Goal: Task Accomplishment & Management: Complete application form

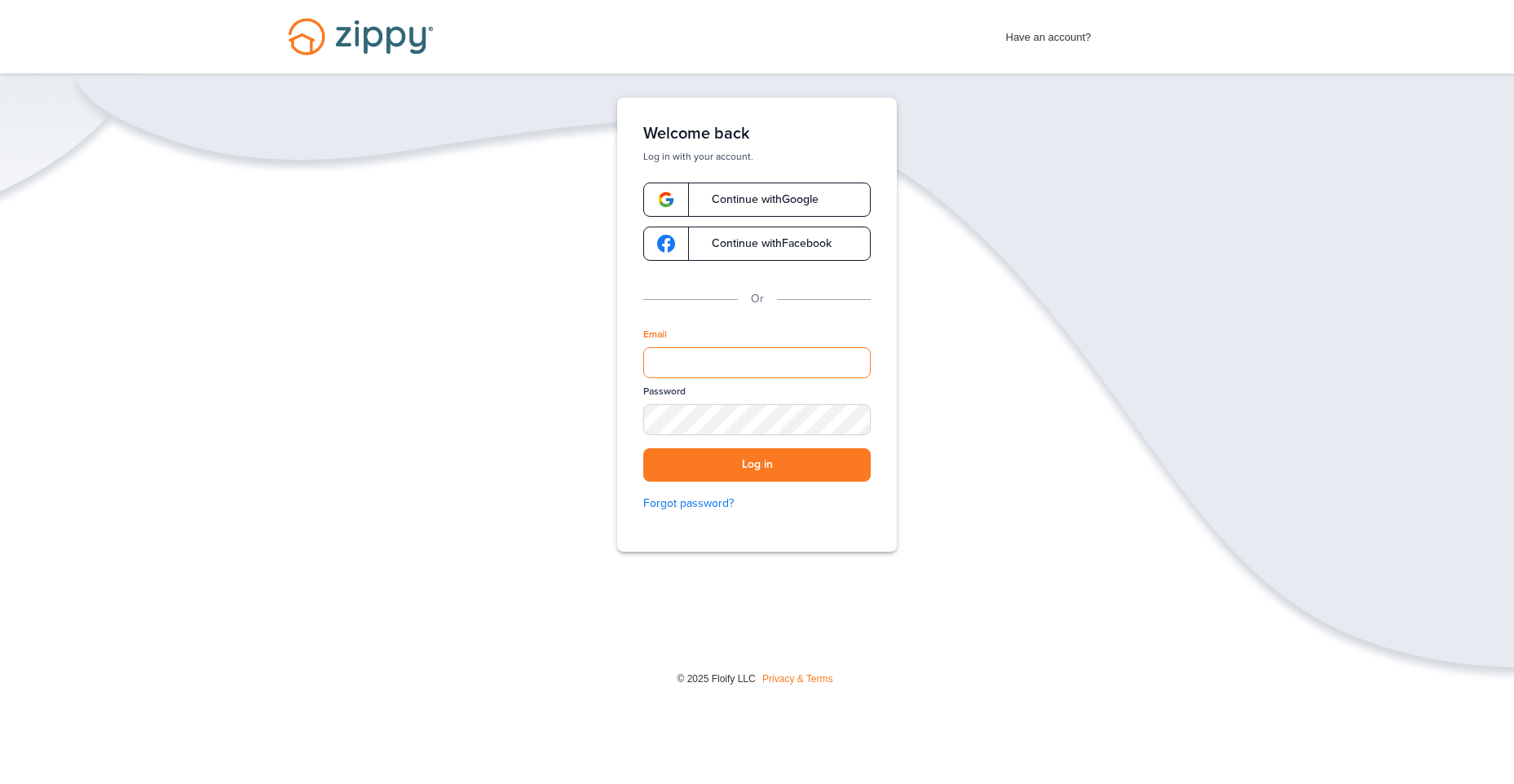
click at [767, 359] on input "Email" at bounding box center [757, 362] width 228 height 31
type input "**********"
click at [775, 473] on button "Log in" at bounding box center [757, 464] width 228 height 33
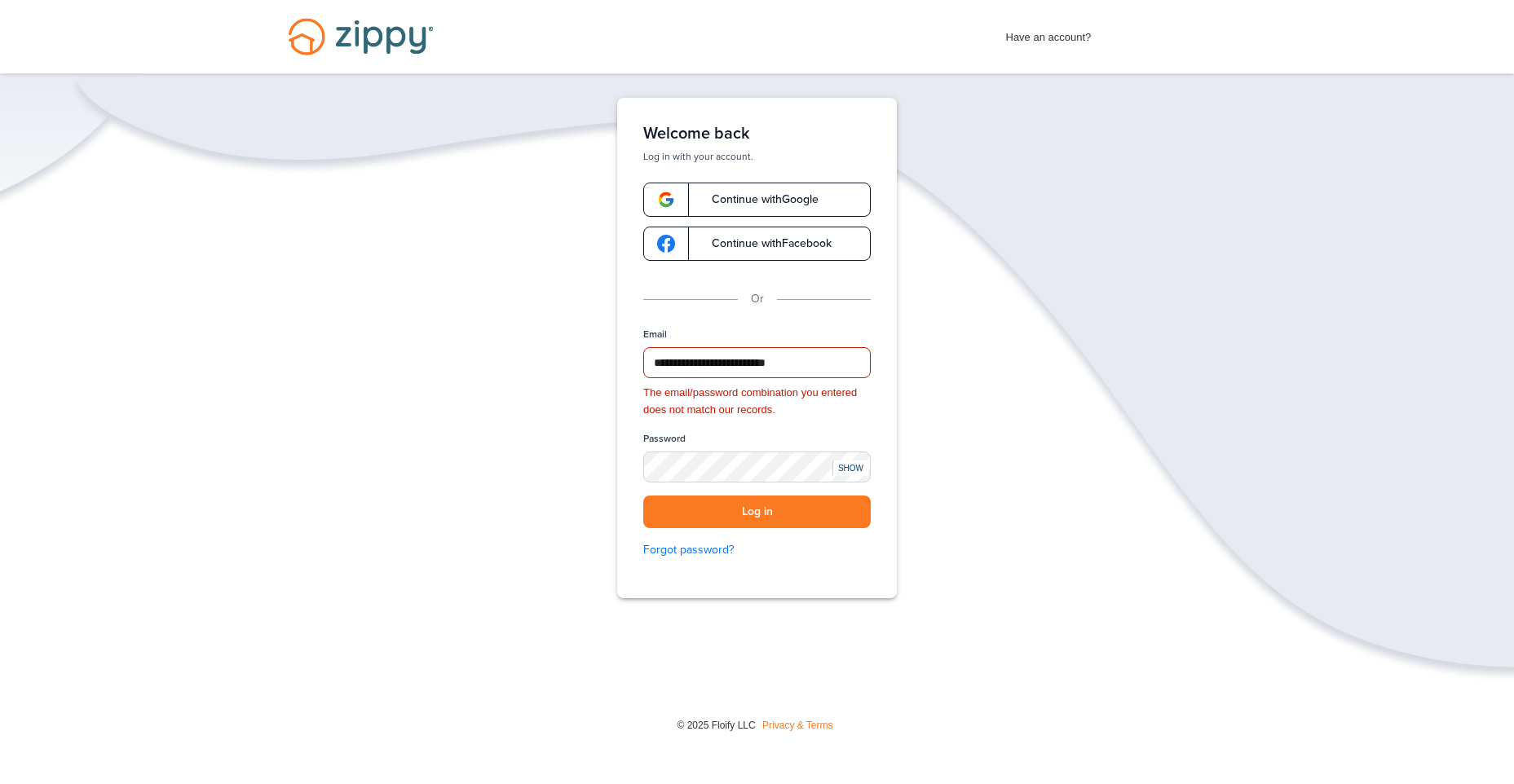
click at [842, 467] on div "SHOW" at bounding box center [850, 468] width 36 height 16
click at [786, 509] on button "Log in" at bounding box center [757, 512] width 228 height 33
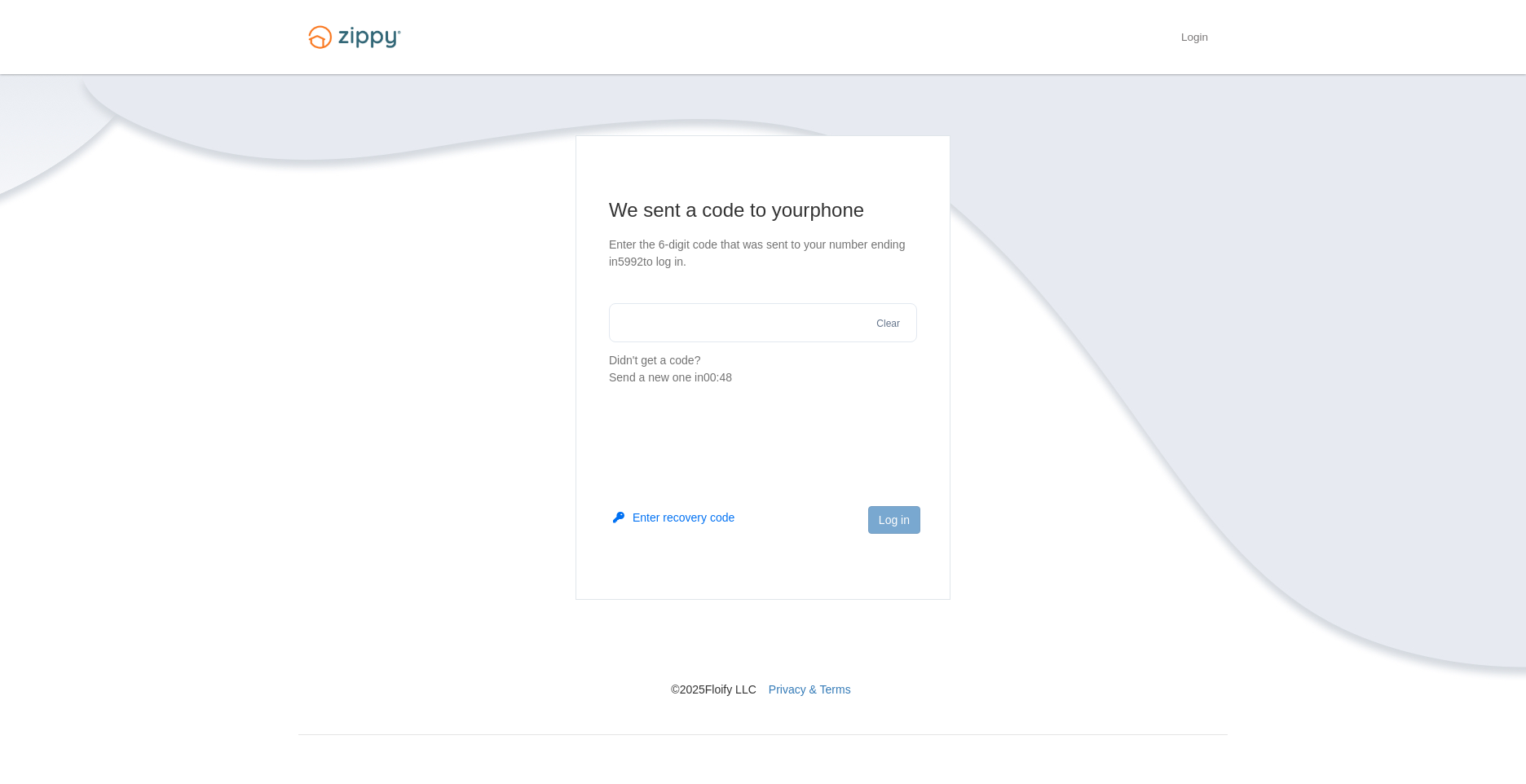
click at [746, 328] on input "text" at bounding box center [763, 322] width 309 height 39
type input "******"
click at [902, 514] on button "Log in" at bounding box center [894, 520] width 52 height 28
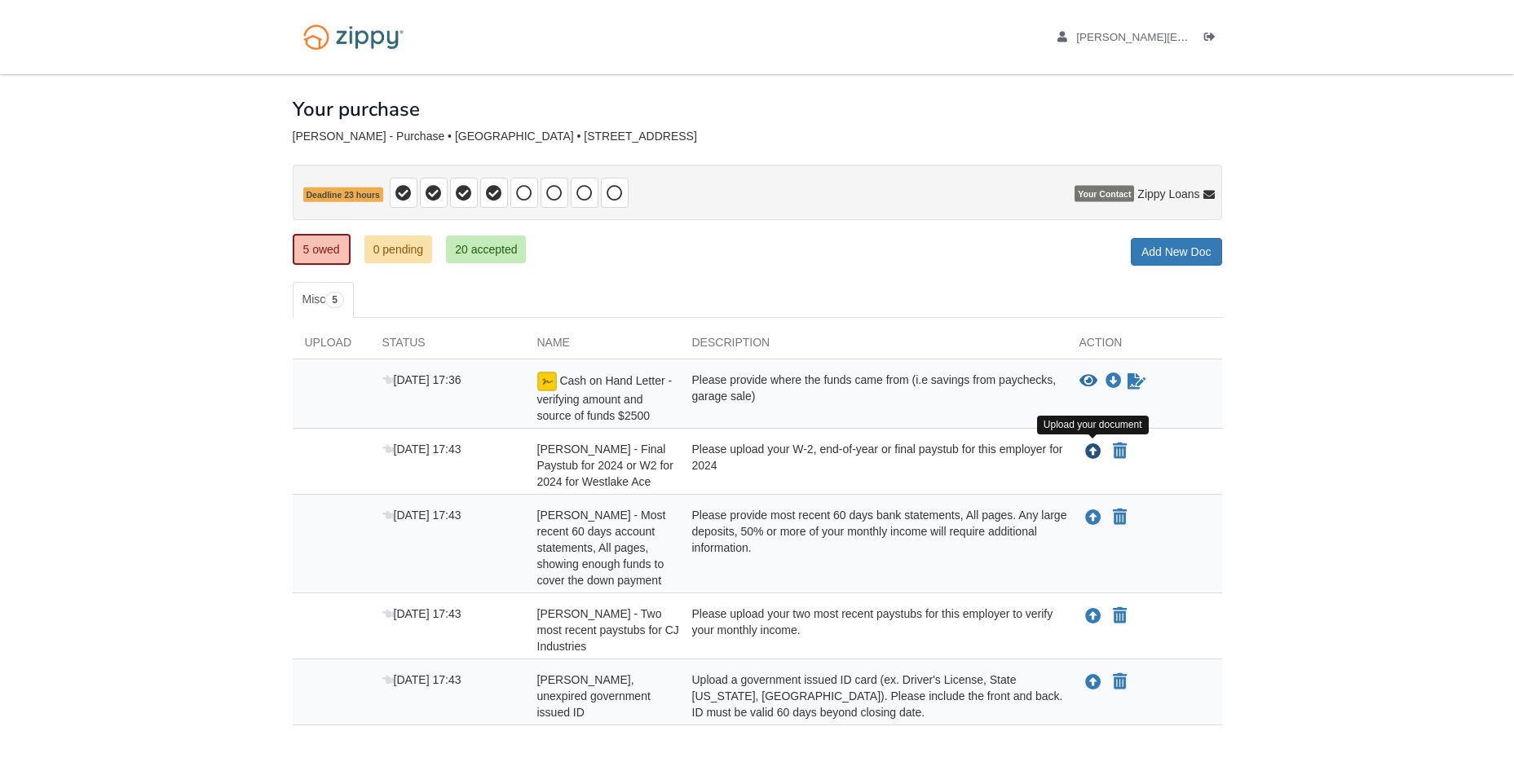
click at [1094, 451] on icon "Upload Sarah Newman - Final Paystub for 2024 or W2 for 2024 for Westlake Ace" at bounding box center [1093, 452] width 17 height 17
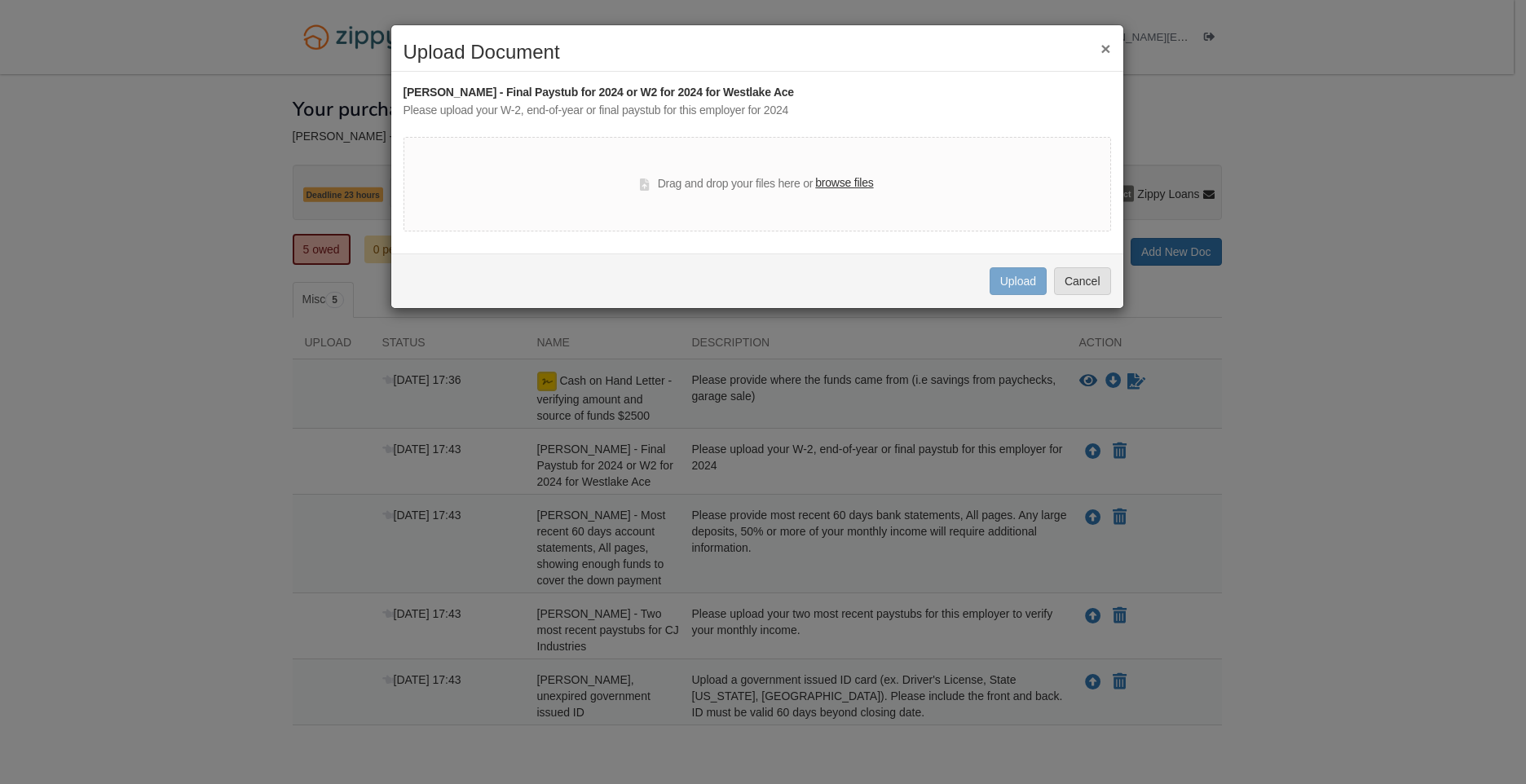
drag, startPoint x: 760, startPoint y: 186, endPoint x: 778, endPoint y: 196, distance: 20.6
click at [760, 185] on div "Drag and drop your files here or browse files" at bounding box center [756, 184] width 233 height 20
click at [840, 177] on label "browse files" at bounding box center [844, 183] width 58 height 18
click at [0, 0] on input "browse files" at bounding box center [0, 0] width 0 height 0
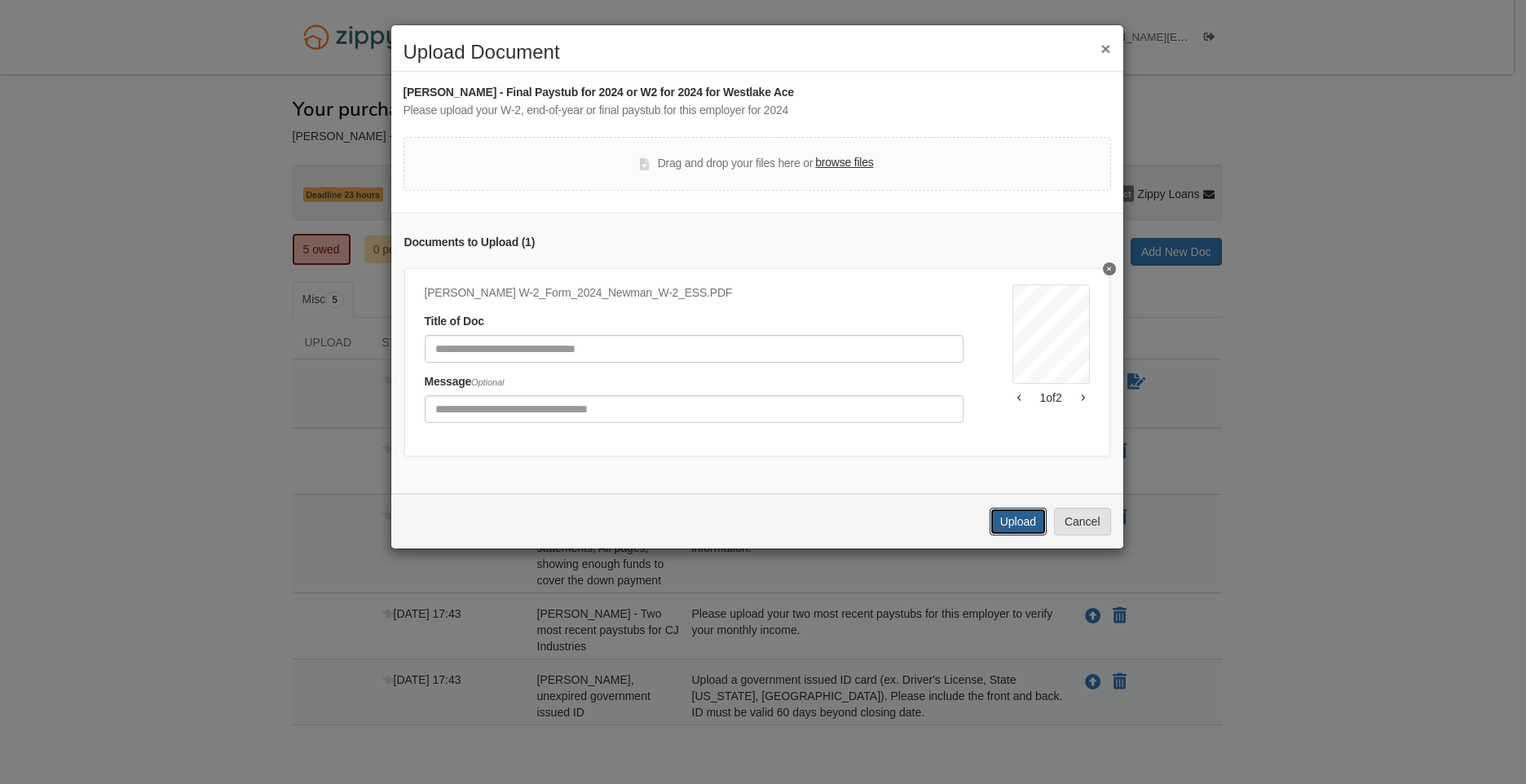
drag, startPoint x: 1017, startPoint y: 534, endPoint x: 1045, endPoint y: 550, distance: 32.2
click at [1017, 534] on button "Upload" at bounding box center [1018, 521] width 57 height 28
click at [1101, 50] on button "×" at bounding box center [1105, 48] width 10 height 17
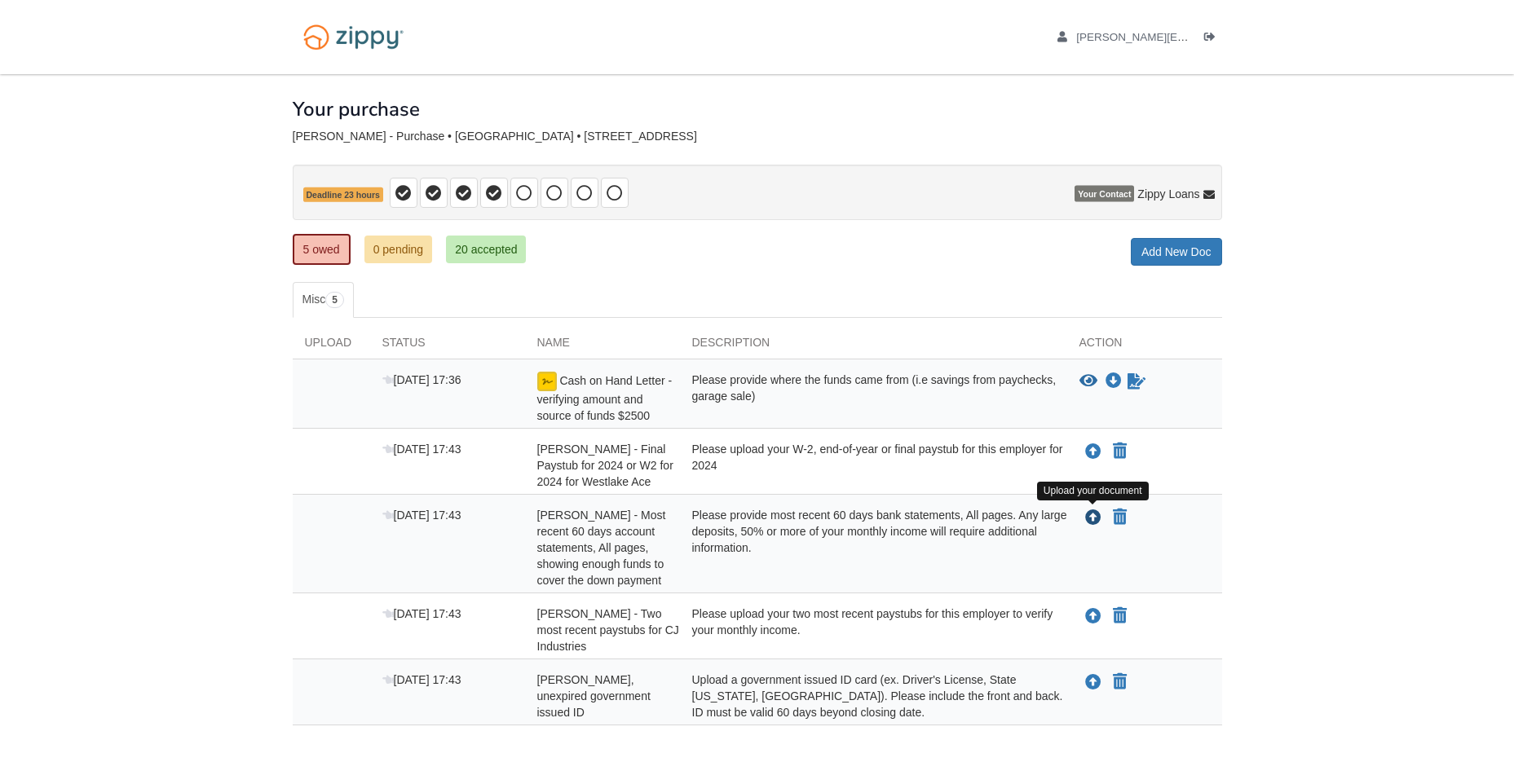
click at [1092, 519] on icon "Upload Sarah Newman - Most recent 60 days account statements, All pages, showin…" at bounding box center [1093, 518] width 17 height 17
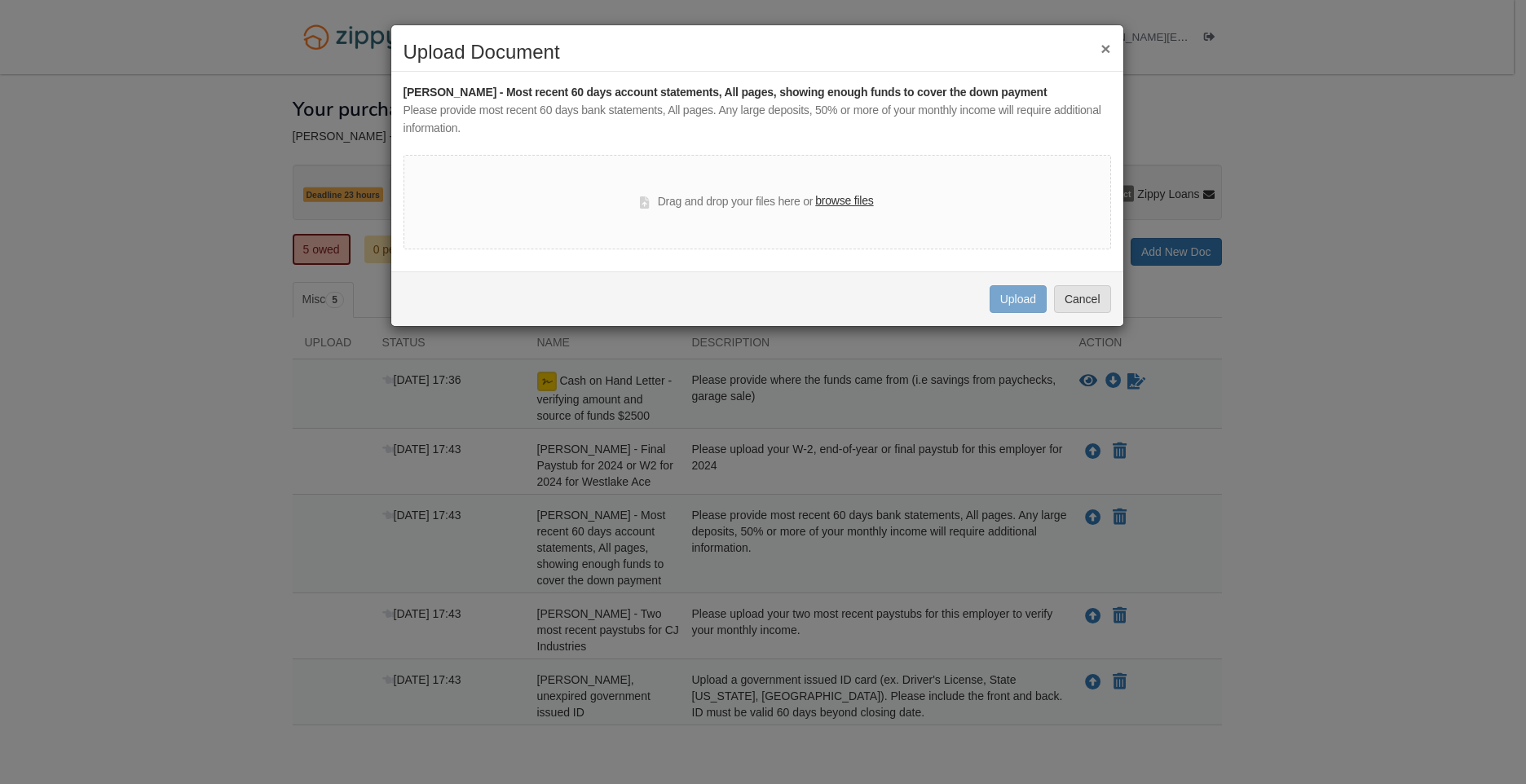
click at [1105, 47] on button "×" at bounding box center [1105, 48] width 10 height 17
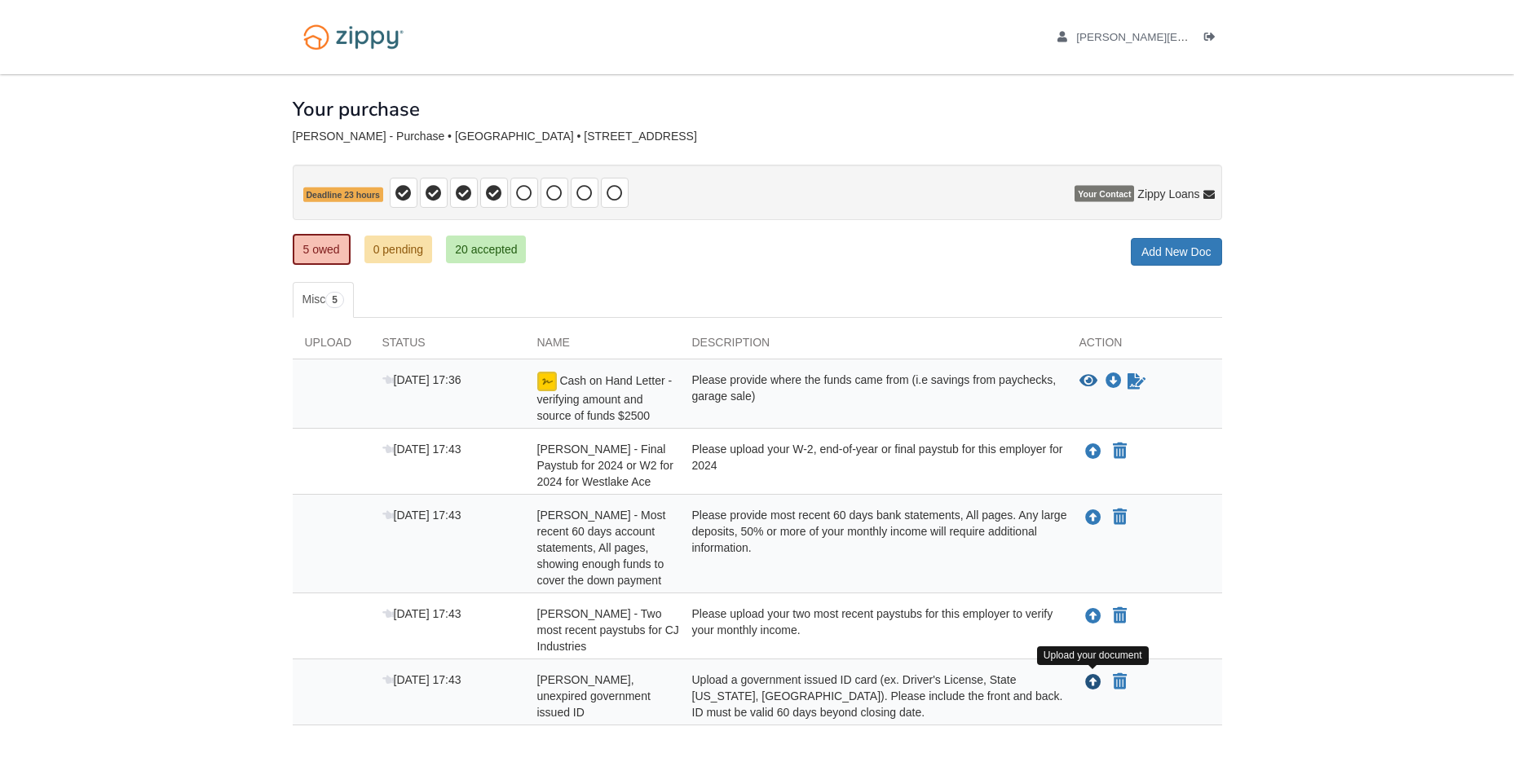
click at [1092, 680] on icon "Upload Sarah Newman - Valid, unexpired government issued ID" at bounding box center [1093, 683] width 17 height 17
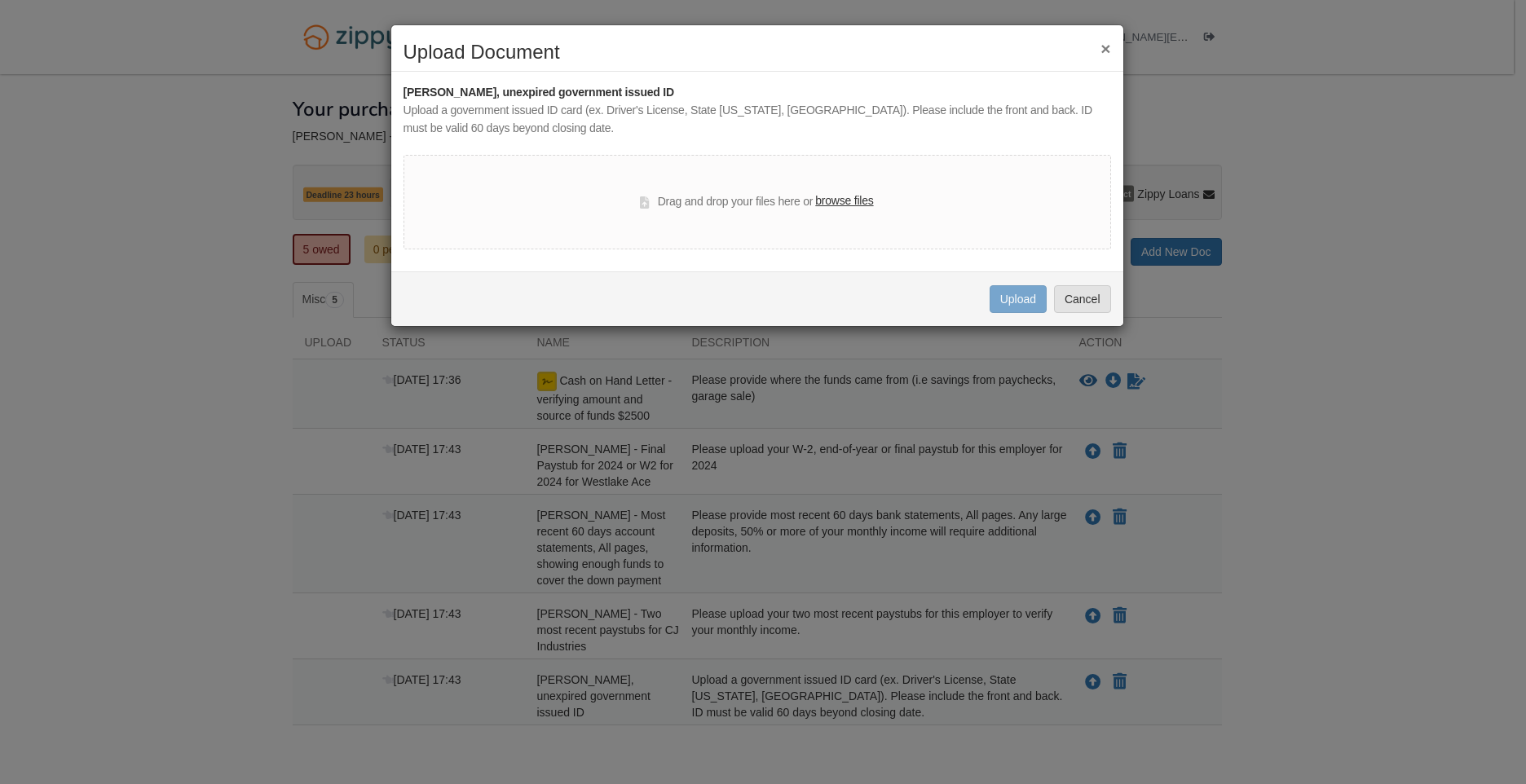
click at [836, 202] on label "browse files" at bounding box center [844, 201] width 58 height 18
click at [0, 0] on input "browse files" at bounding box center [0, 0] width 0 height 0
drag, startPoint x: 836, startPoint y: 202, endPoint x: 506, endPoint y: 176, distance: 331.0
click at [262, 110] on div "× Upload Document Sarah Newman - Valid, unexpired government issued ID Upload a…" at bounding box center [763, 392] width 1526 height 784
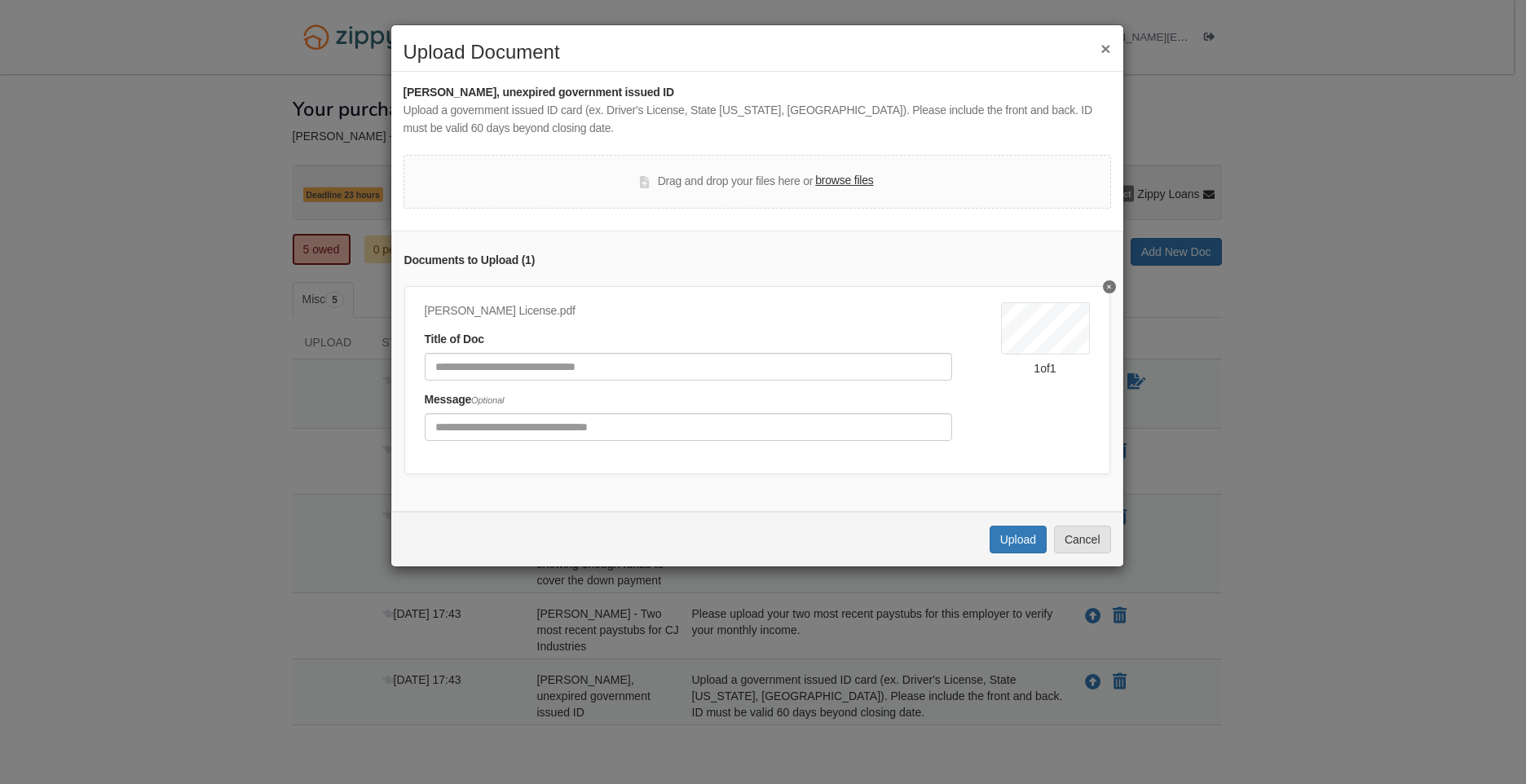
drag, startPoint x: 506, startPoint y: 176, endPoint x: 547, endPoint y: 188, distance: 42.7
click at [550, 189] on div "Drag and drop your files here or browse files" at bounding box center [756, 182] width 707 height 54
drag, startPoint x: 550, startPoint y: 189, endPoint x: 559, endPoint y: 186, distance: 9.5
click at [550, 189] on div "Drag and drop your files here or browse files" at bounding box center [756, 182] width 707 height 54
click at [619, 372] on input "Document Title" at bounding box center [688, 367] width 527 height 28
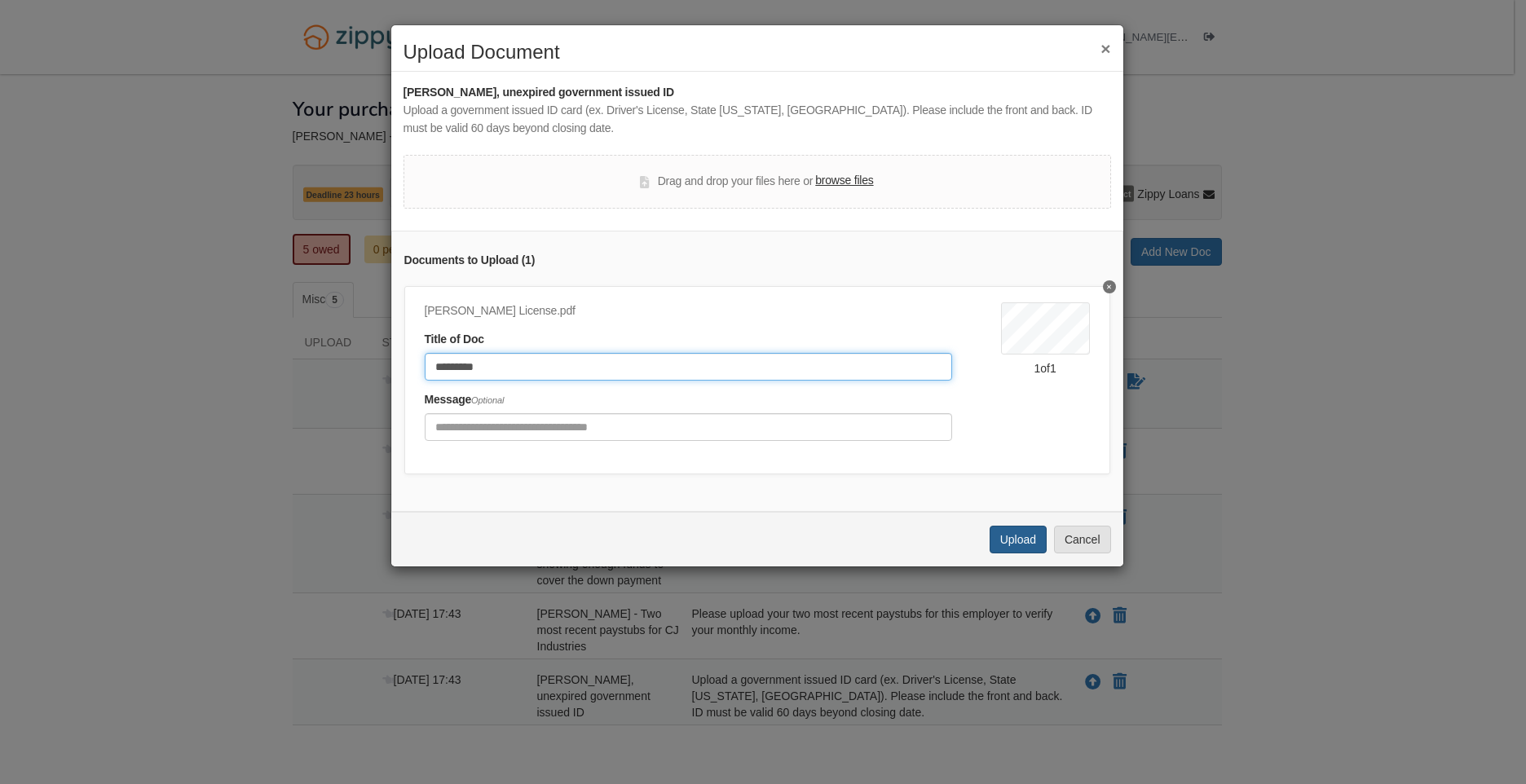
type input "*********"
click at [1014, 550] on button "Upload" at bounding box center [1018, 540] width 57 height 28
click at [1102, 50] on button "×" at bounding box center [1105, 48] width 10 height 17
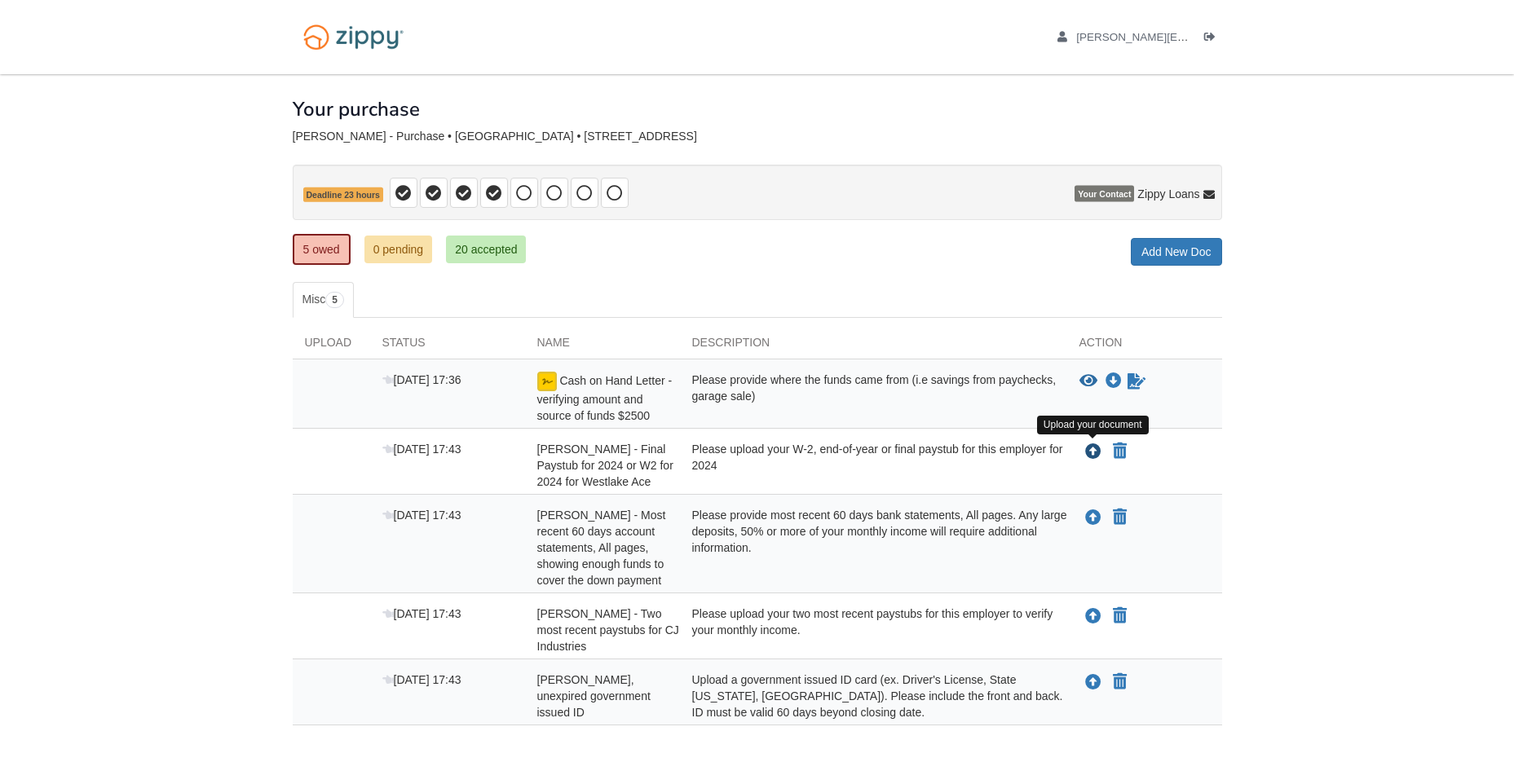
click at [1093, 453] on icon "Upload Sarah Newman - Final Paystub for 2024 or W2 for 2024 for Westlake Ace" at bounding box center [1093, 452] width 17 height 17
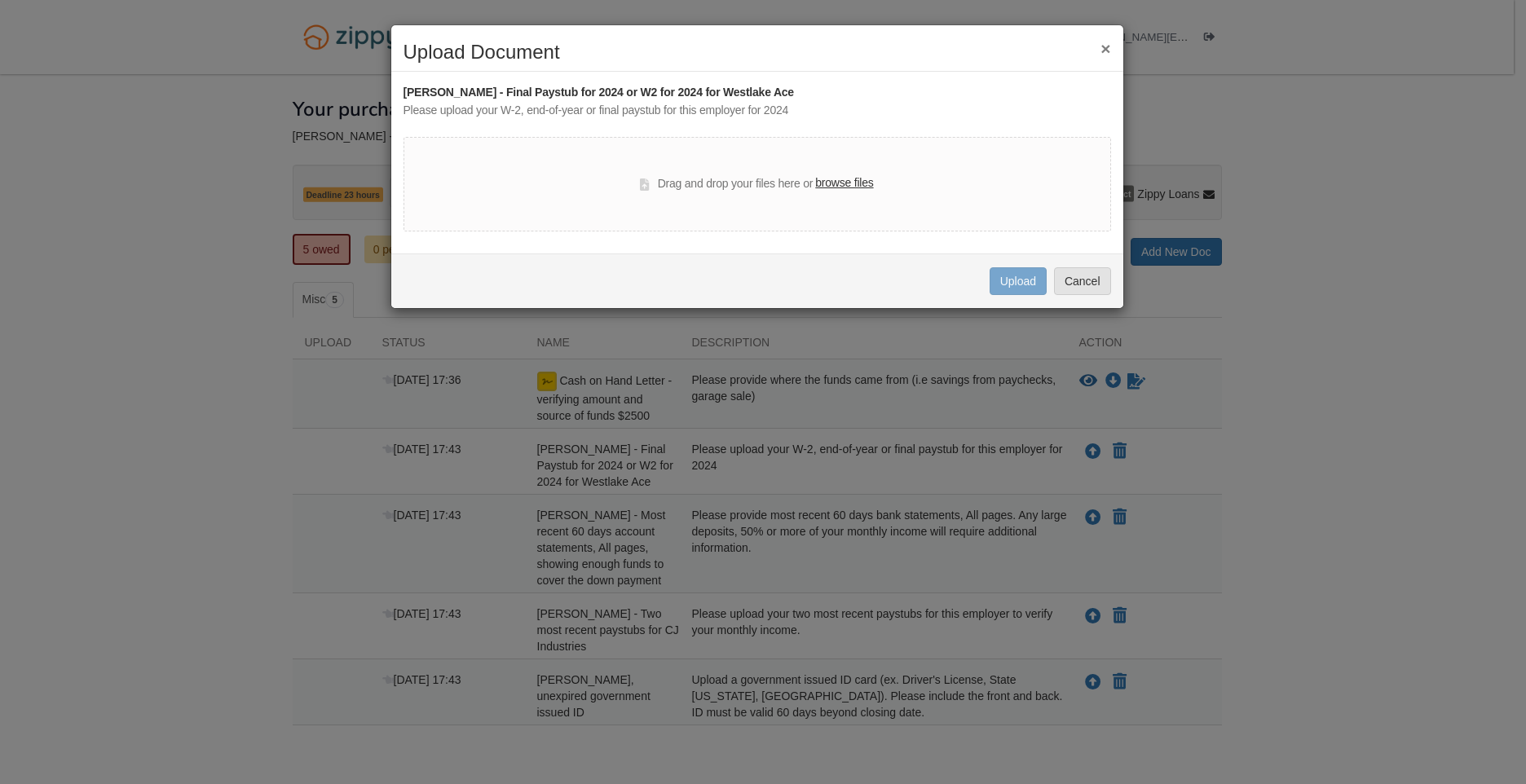
click at [848, 194] on div "Drag and drop your files here or browse files" at bounding box center [756, 184] width 233 height 20
click at [842, 181] on label "browse files" at bounding box center [844, 183] width 58 height 18
click at [0, 0] on input "browse files" at bounding box center [0, 0] width 0 height 0
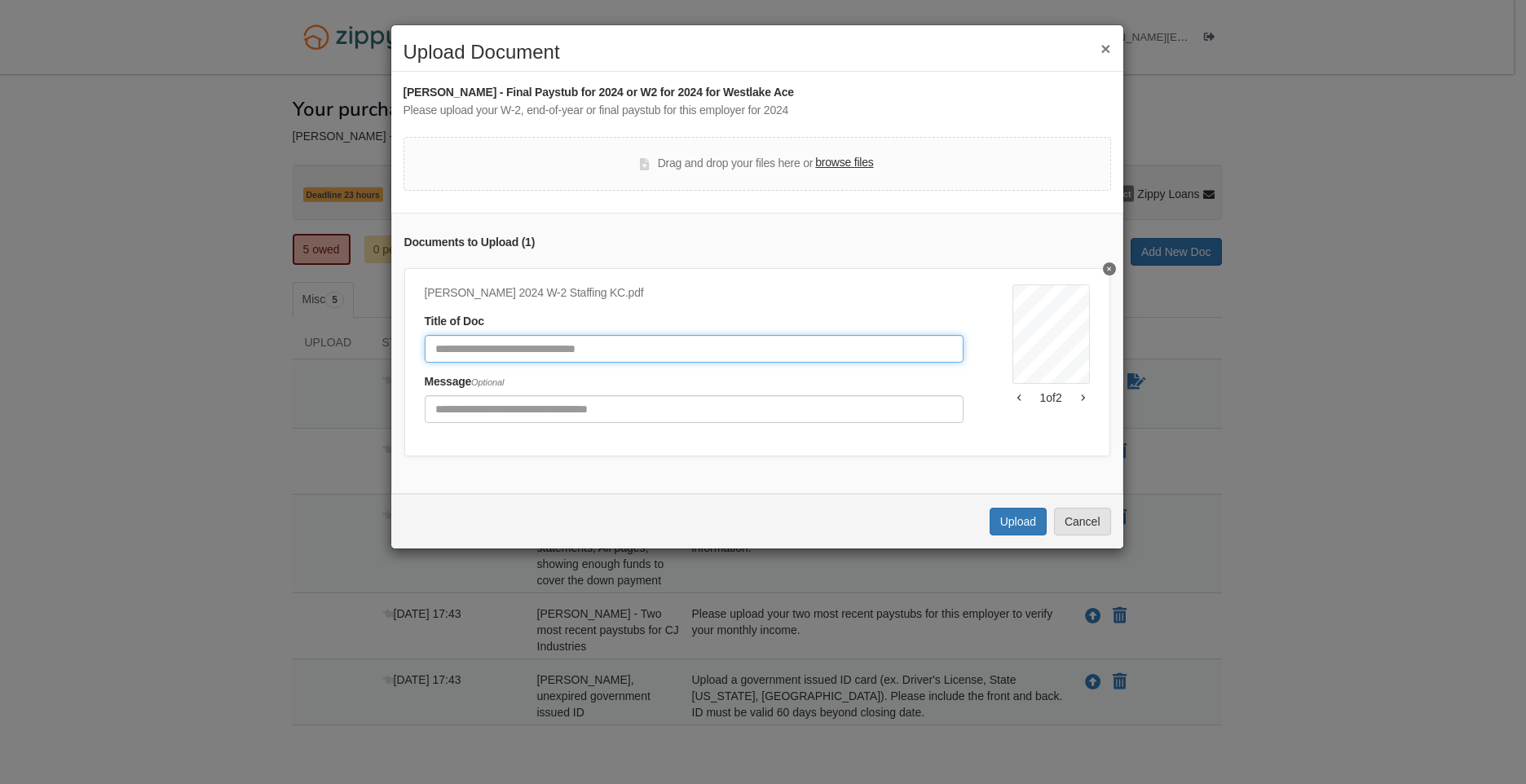
click at [586, 346] on input "Document Title" at bounding box center [694, 348] width 539 height 28
type input "**********"
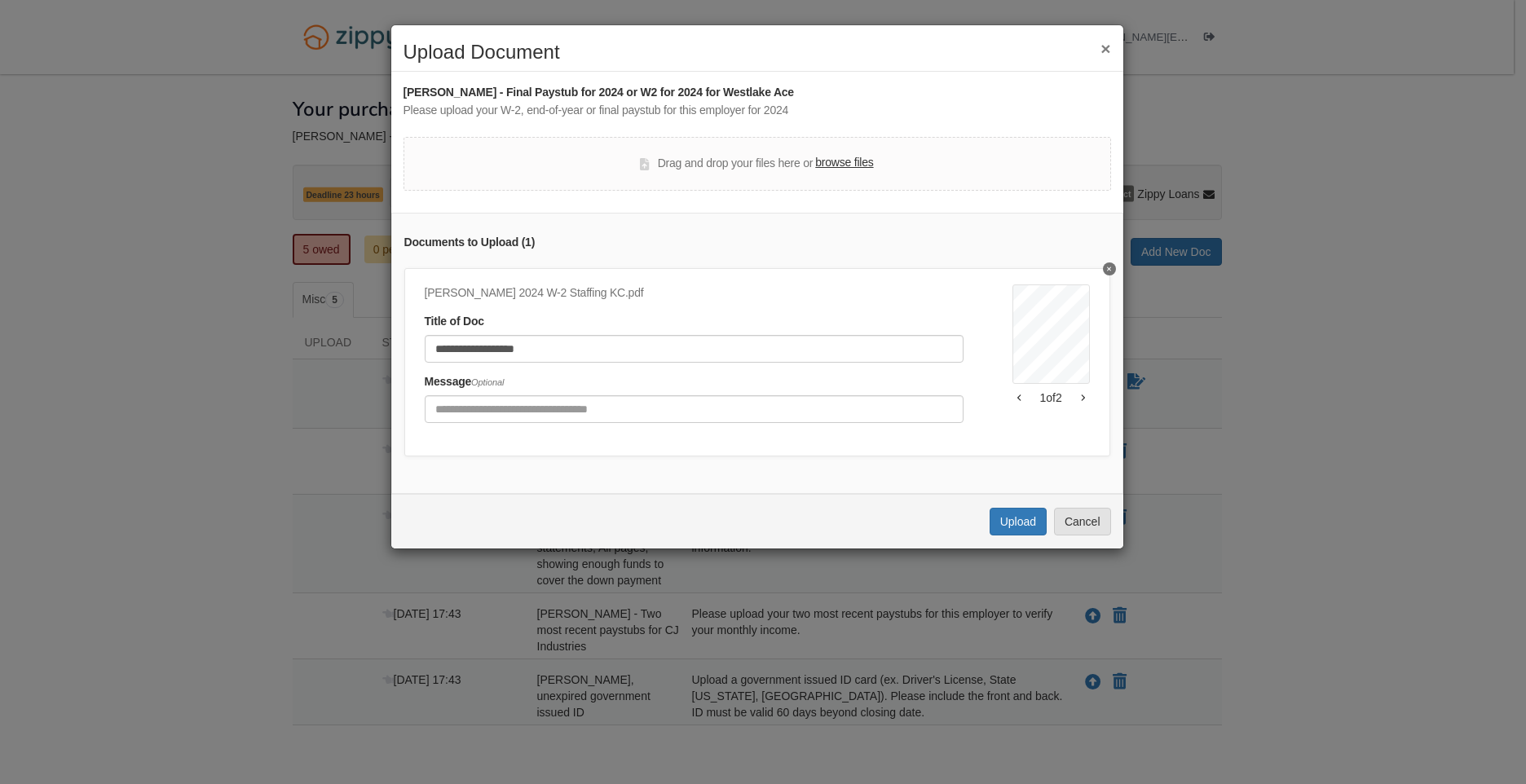
click at [852, 163] on label "browse files" at bounding box center [844, 163] width 58 height 18
click at [0, 0] on input "browse files" at bounding box center [0, 0] width 0 height 0
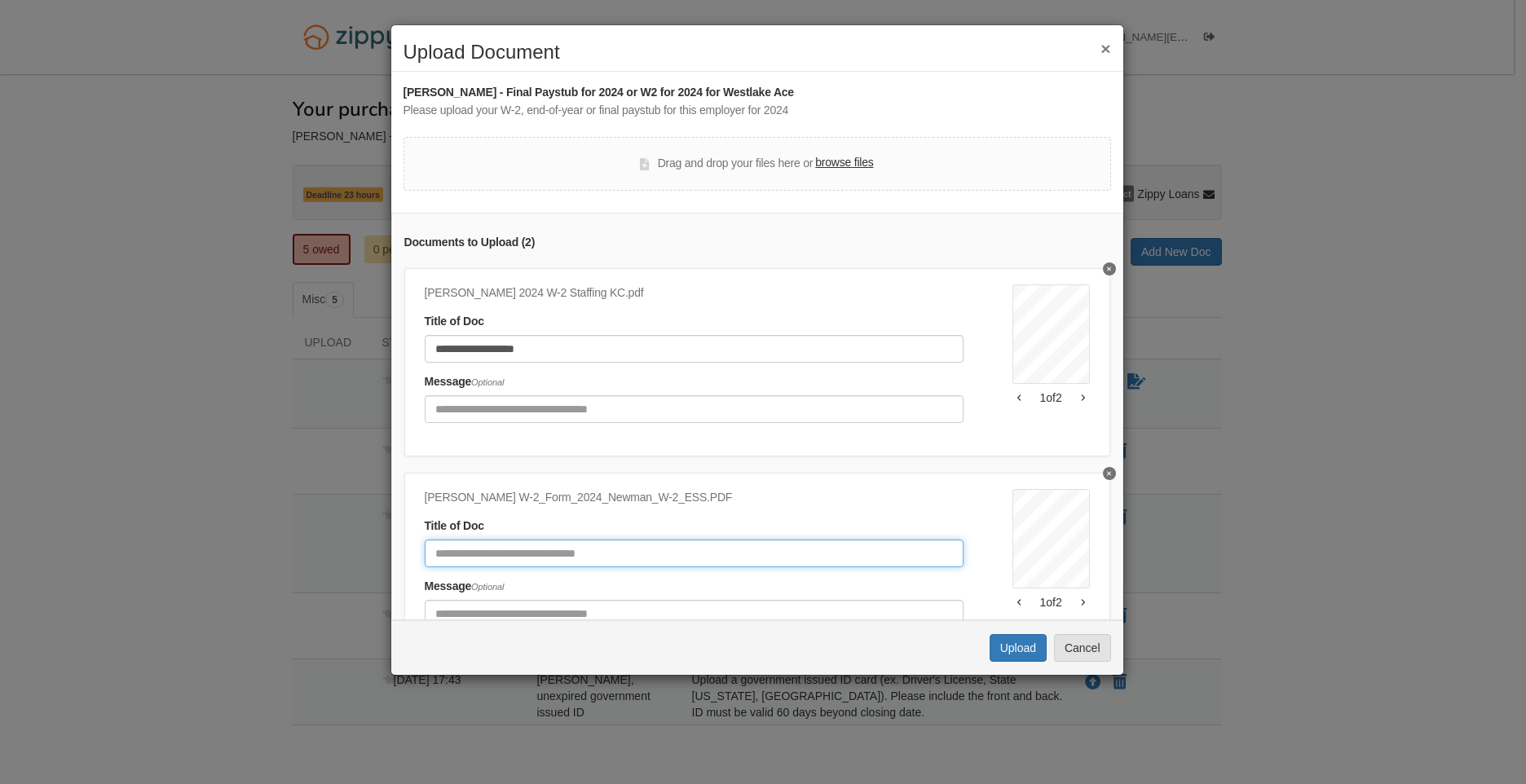
click at [511, 551] on input "Document Title" at bounding box center [694, 554] width 539 height 28
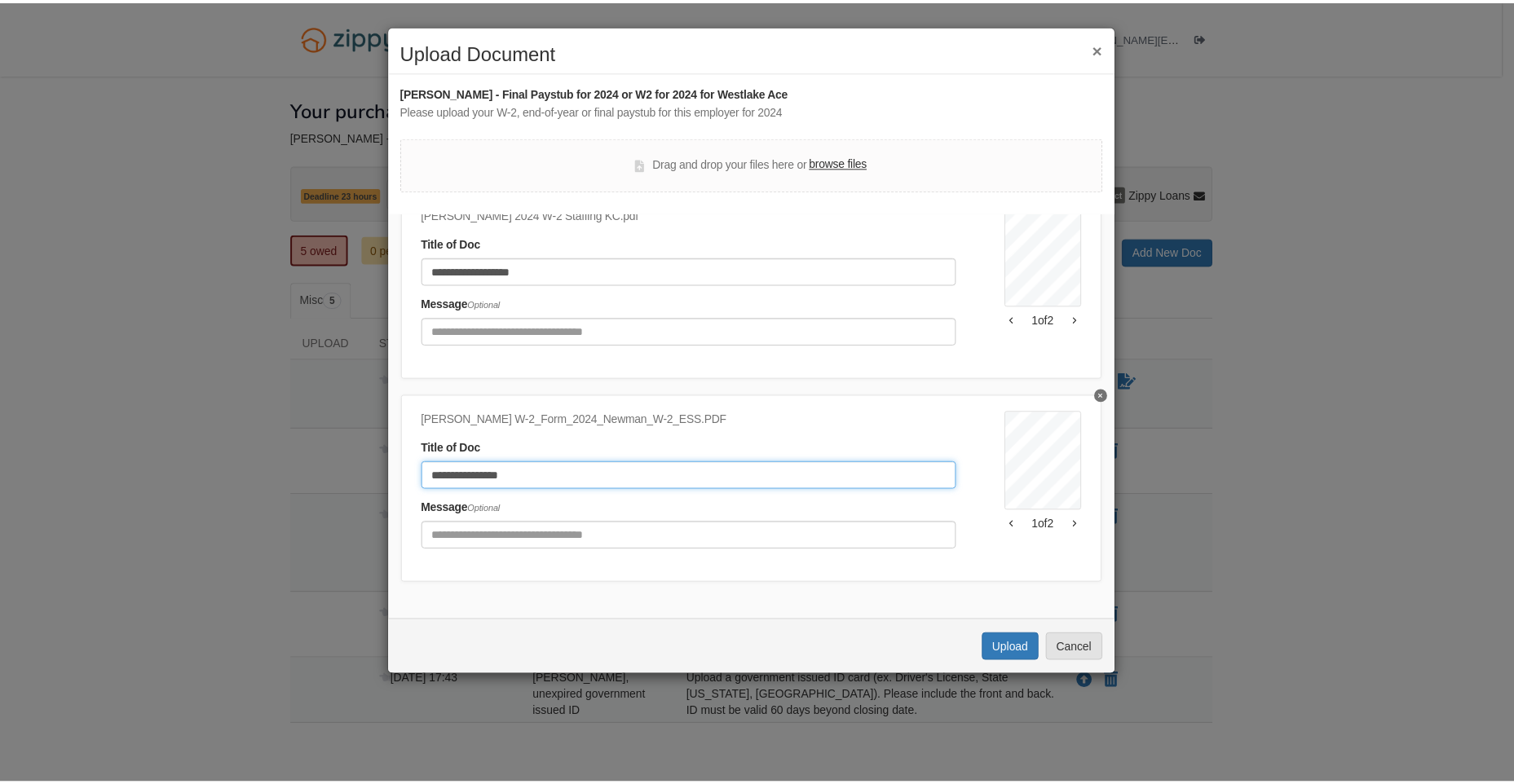
scroll to position [90, 0]
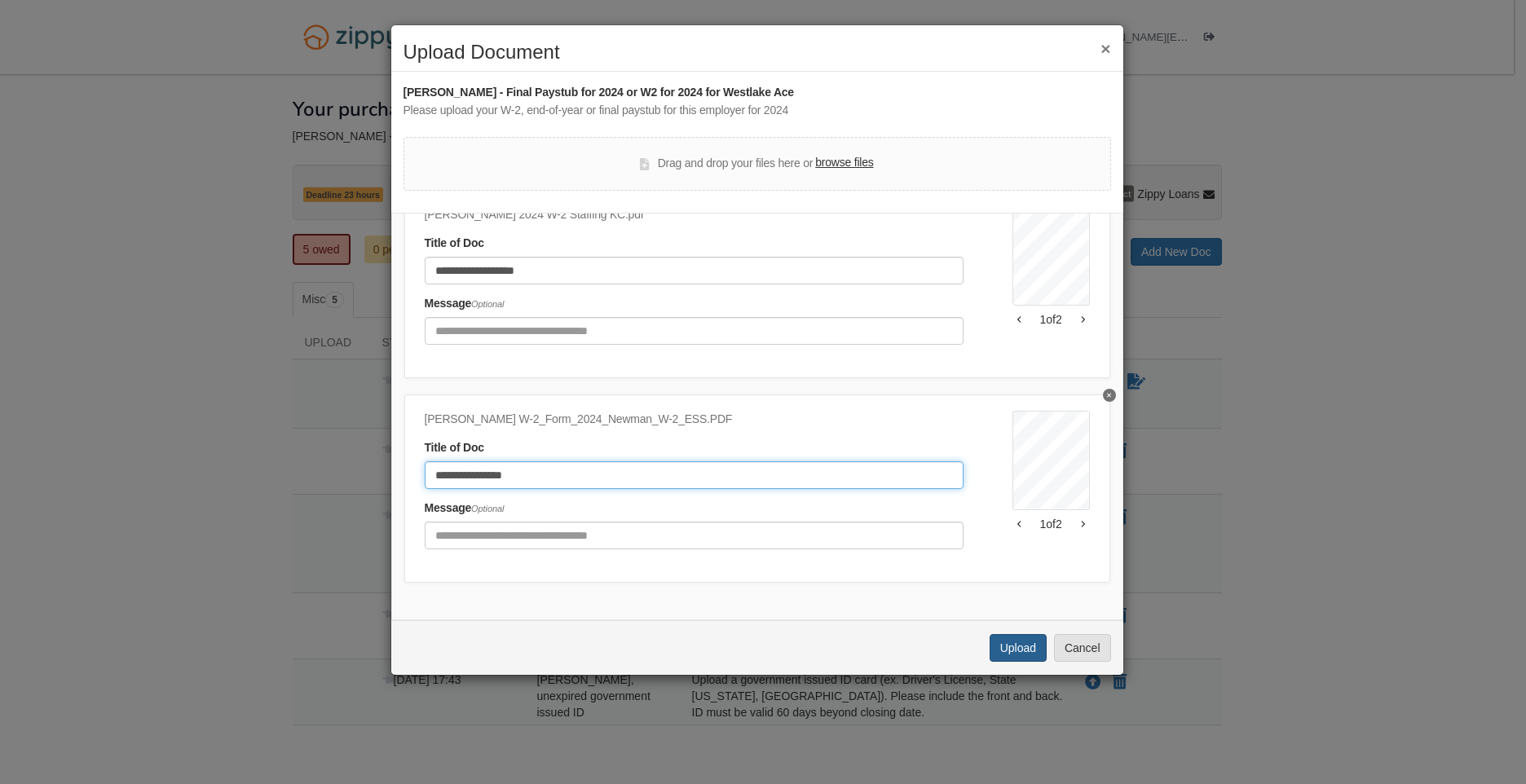
type input "**********"
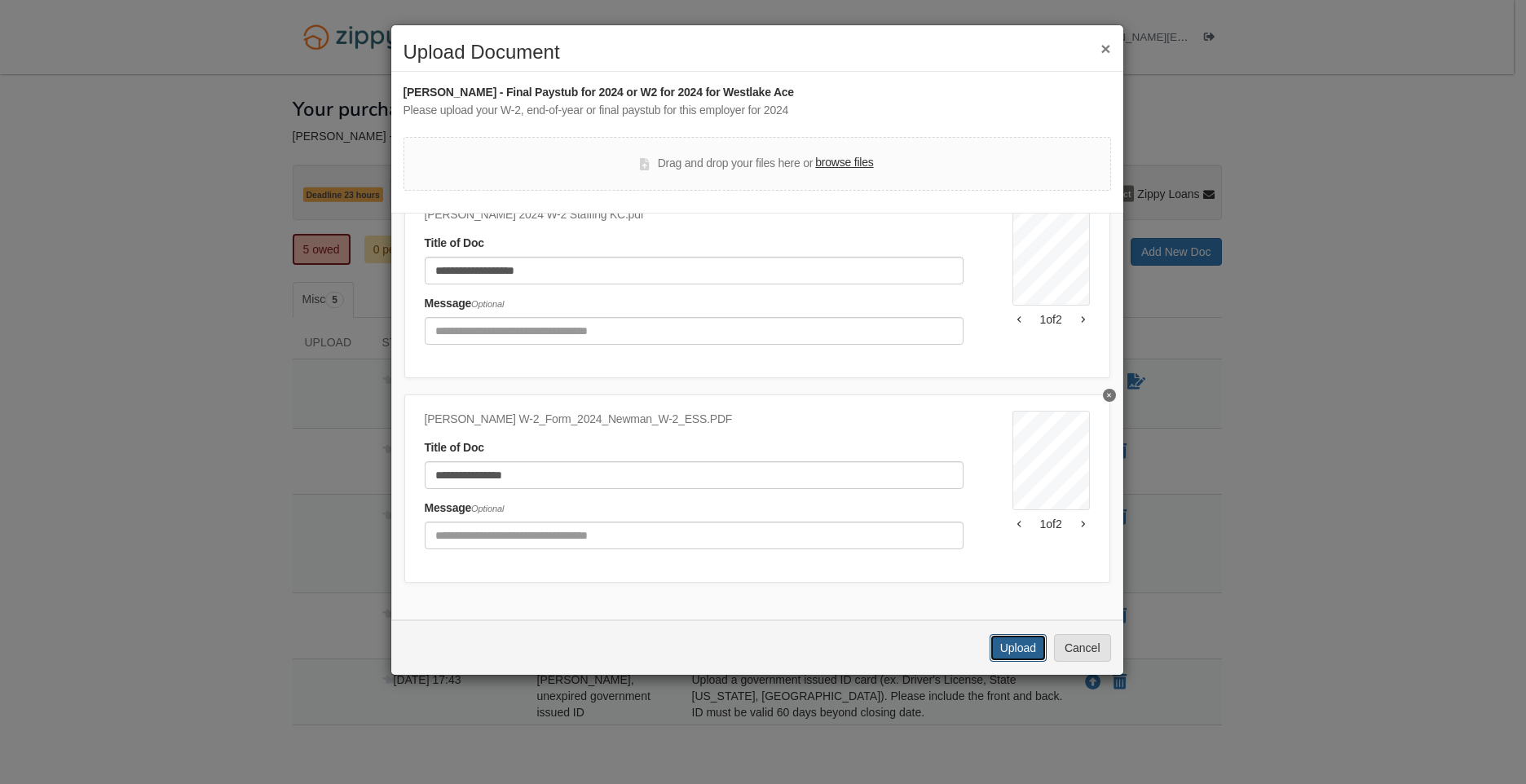
click at [1021, 647] on button "Upload" at bounding box center [1018, 647] width 57 height 28
drag, startPoint x: 704, startPoint y: 45, endPoint x: 995, endPoint y: 57, distance: 291.2
click at [995, 57] on h2 "Upload Document" at bounding box center [756, 52] width 707 height 21
click at [1470, 549] on div "**********" at bounding box center [763, 392] width 1526 height 784
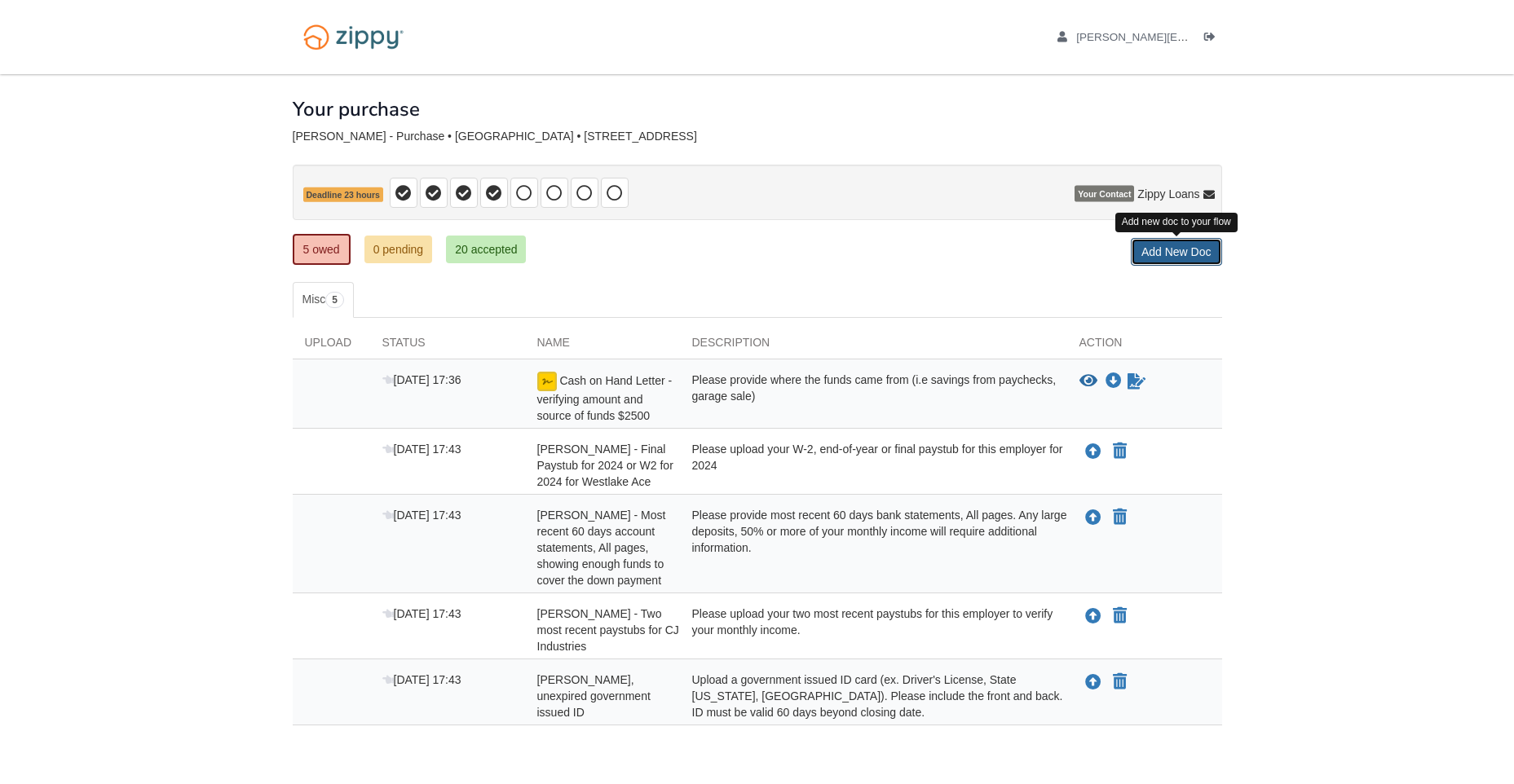
click at [1189, 249] on link "Add New Doc" at bounding box center [1177, 252] width 91 height 28
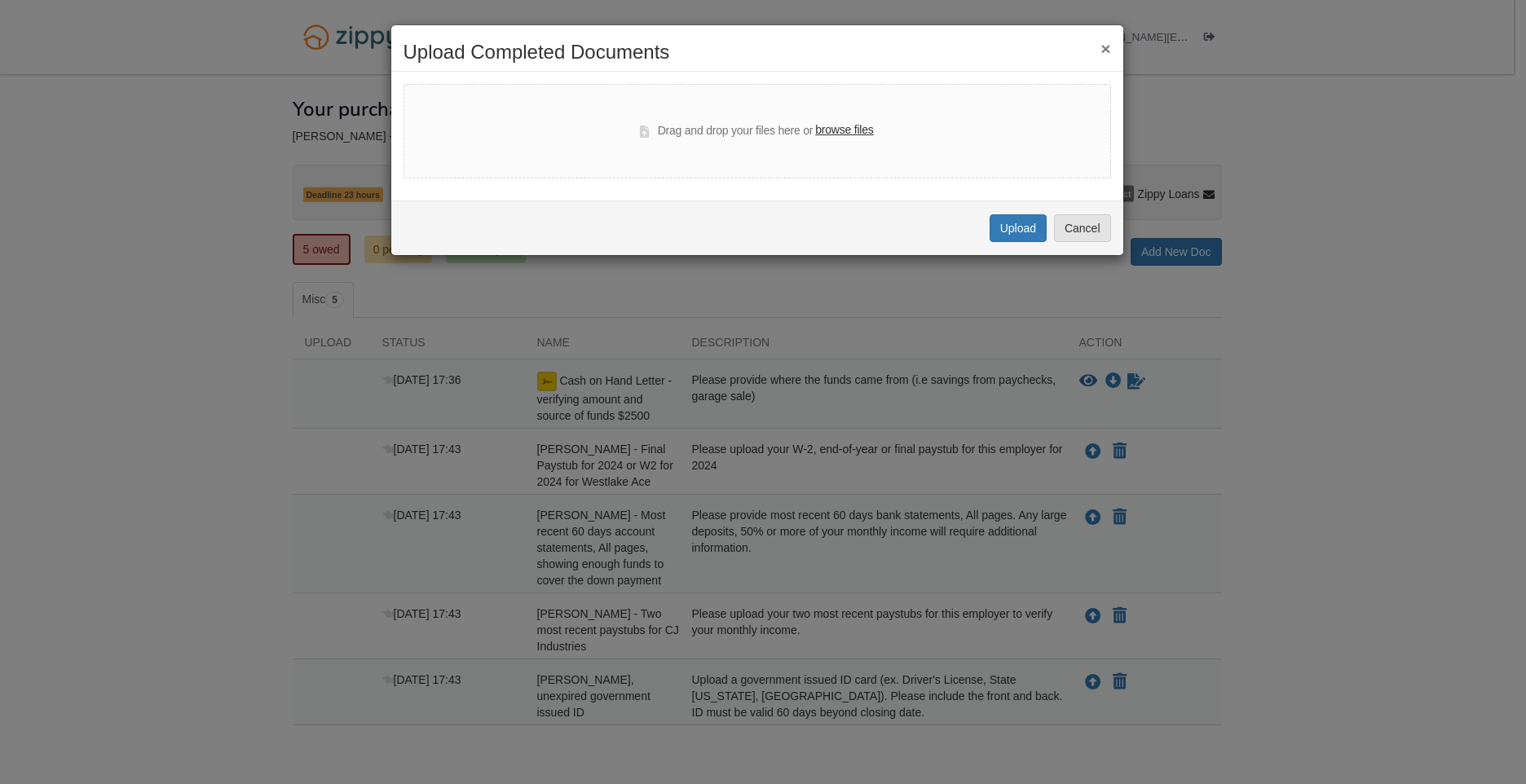
click at [1101, 49] on button "×" at bounding box center [1105, 48] width 10 height 17
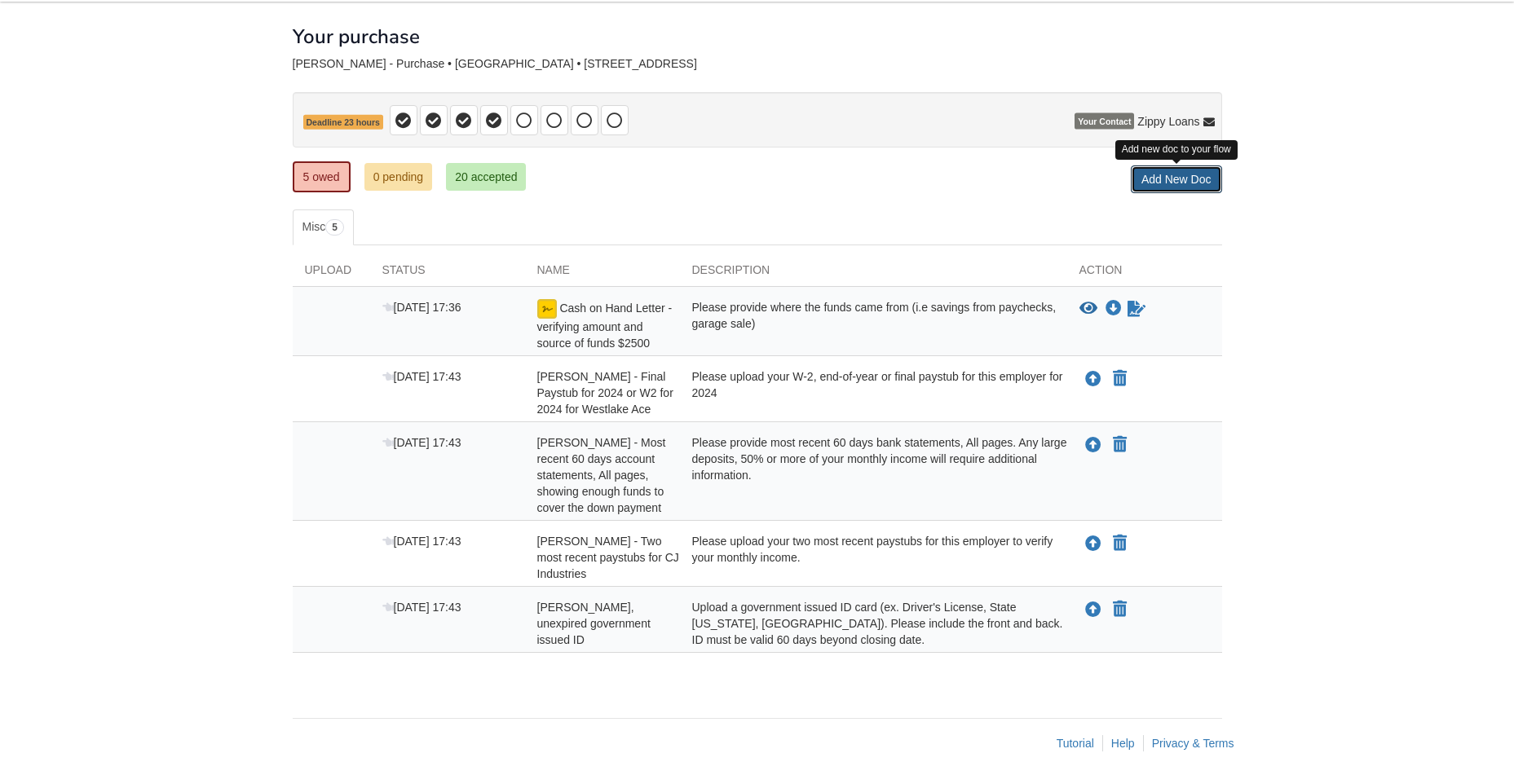
scroll to position [0, 0]
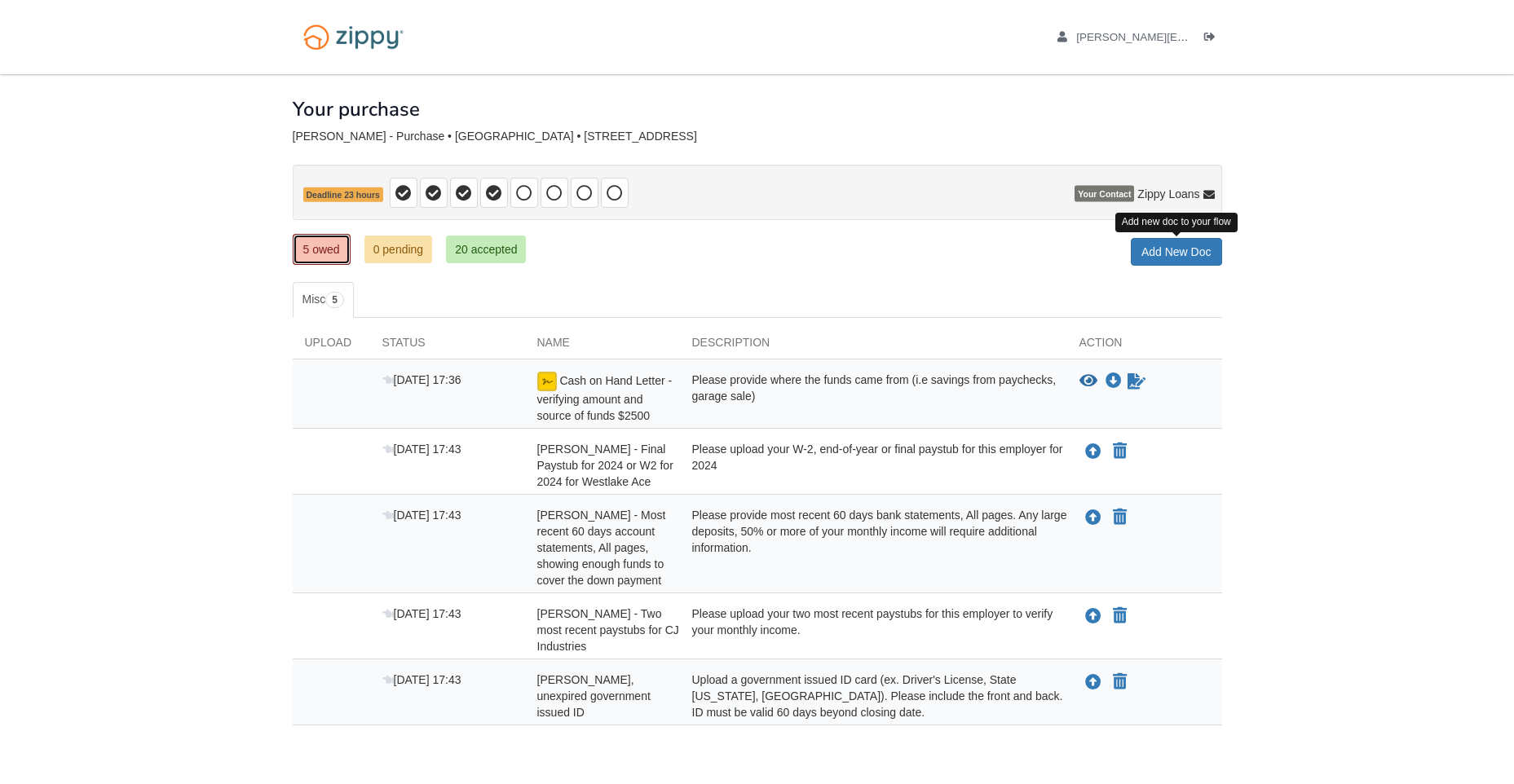
click at [328, 252] on link "5 owed" at bounding box center [322, 249] width 58 height 31
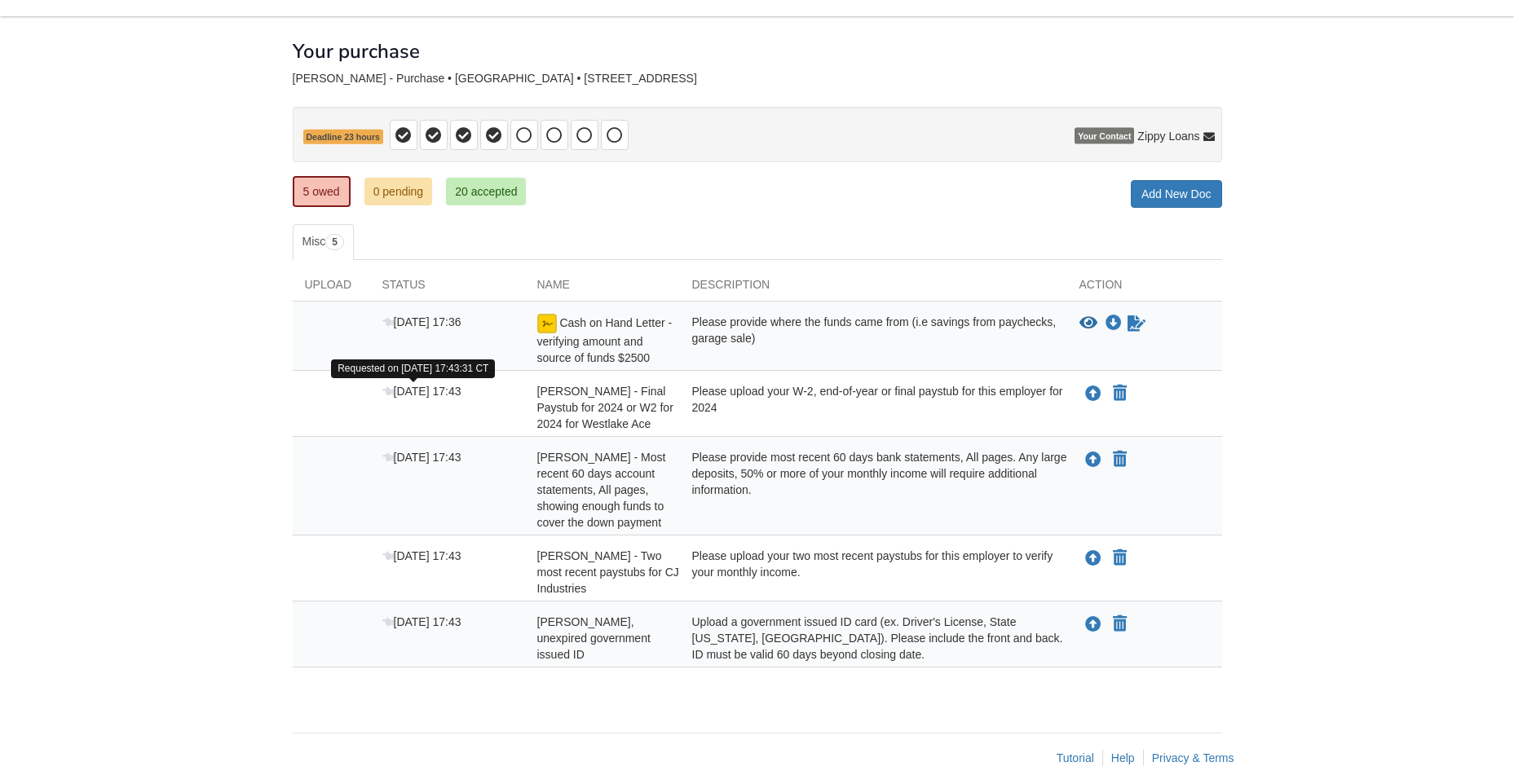
scroll to position [72, 0]
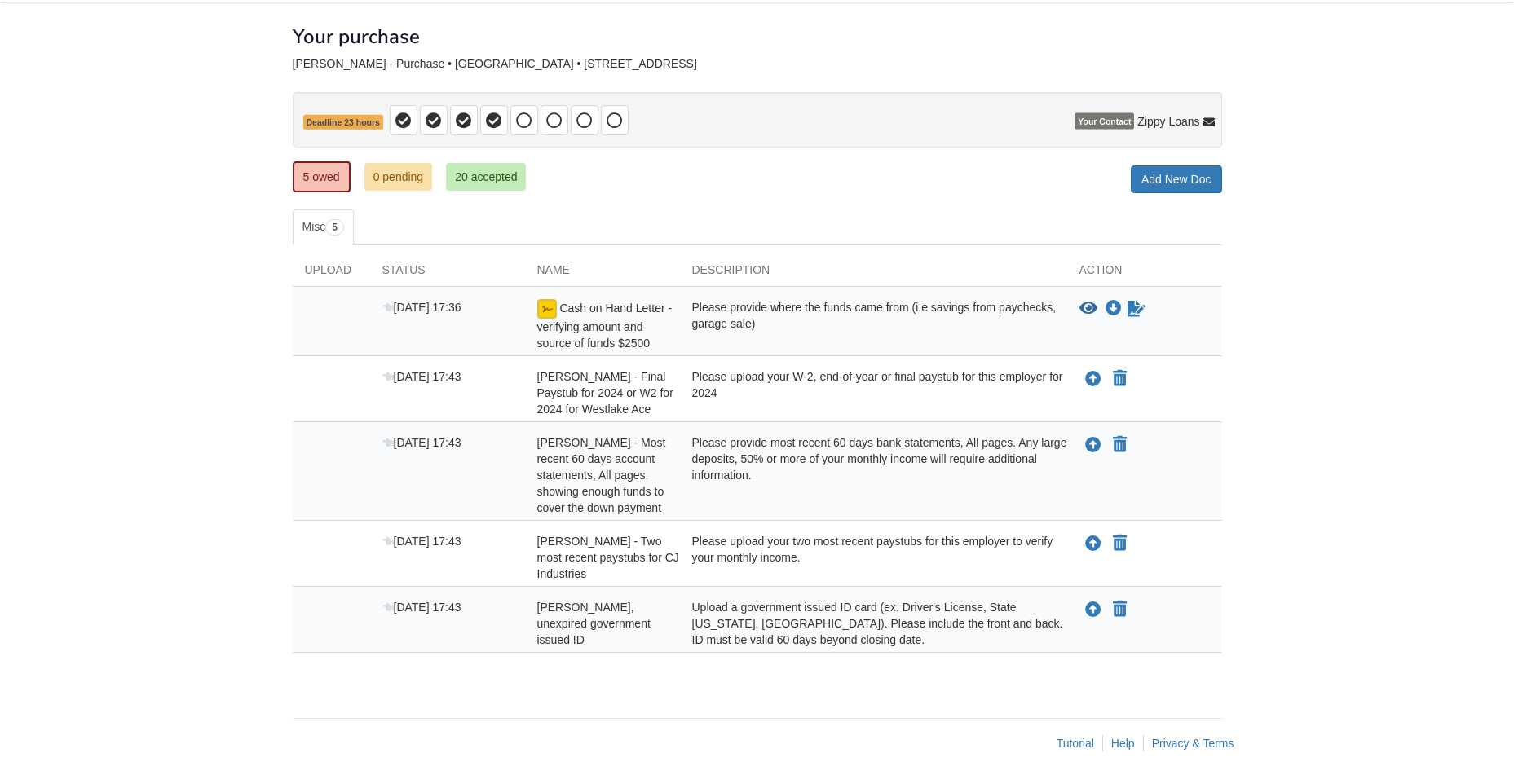
click at [446, 314] on div "[DATE] 17:36" at bounding box center [447, 325] width 155 height 52
click at [549, 305] on img at bounding box center [546, 308] width 20 height 20
click at [1088, 310] on icon "View Cash on Hand Letter - verifying amount and source of funds $2500" at bounding box center [1087, 309] width 18 height 17
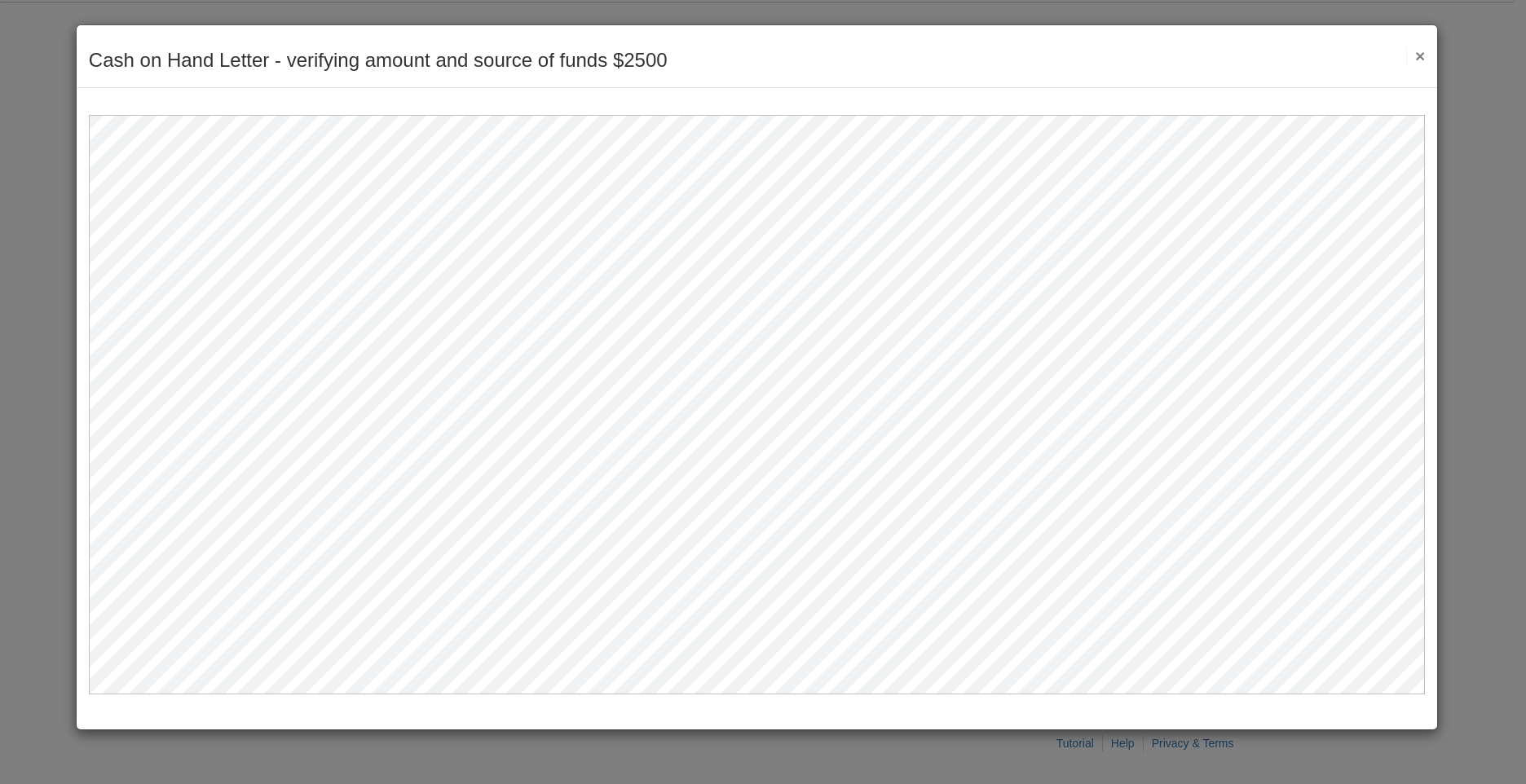
click at [1416, 59] on button "×" at bounding box center [1415, 56] width 19 height 17
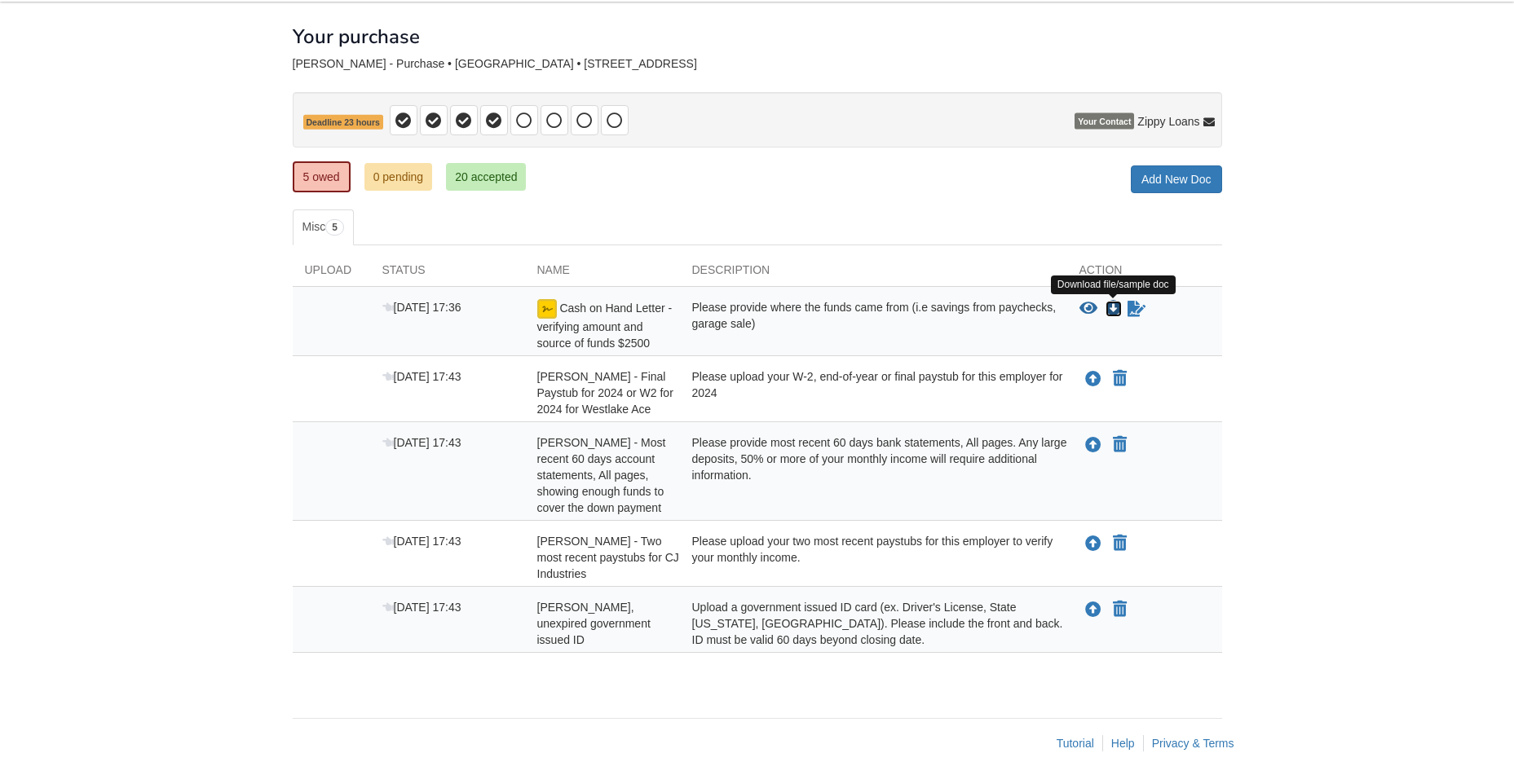
click at [1111, 307] on icon "Download Cash on Hand Letter - verifying amount and source of funds $2500" at bounding box center [1113, 309] width 17 height 17
click at [1136, 311] on icon "Sign Form" at bounding box center [1136, 309] width 18 height 17
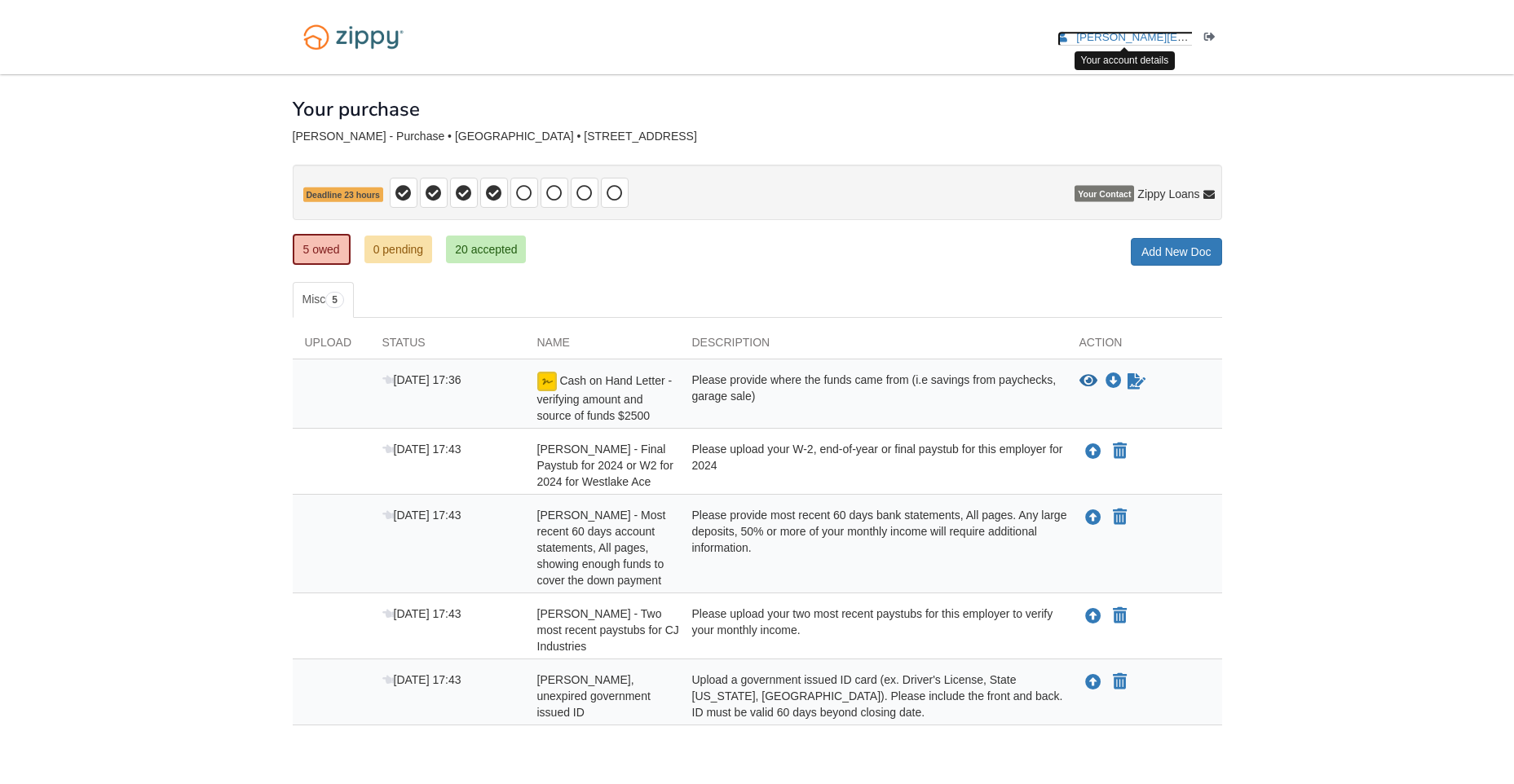
click at [1118, 43] on span "[PERSON_NAME][EMAIL_ADDRESS][DOMAIN_NAME]" at bounding box center [1215, 36] width 277 height 12
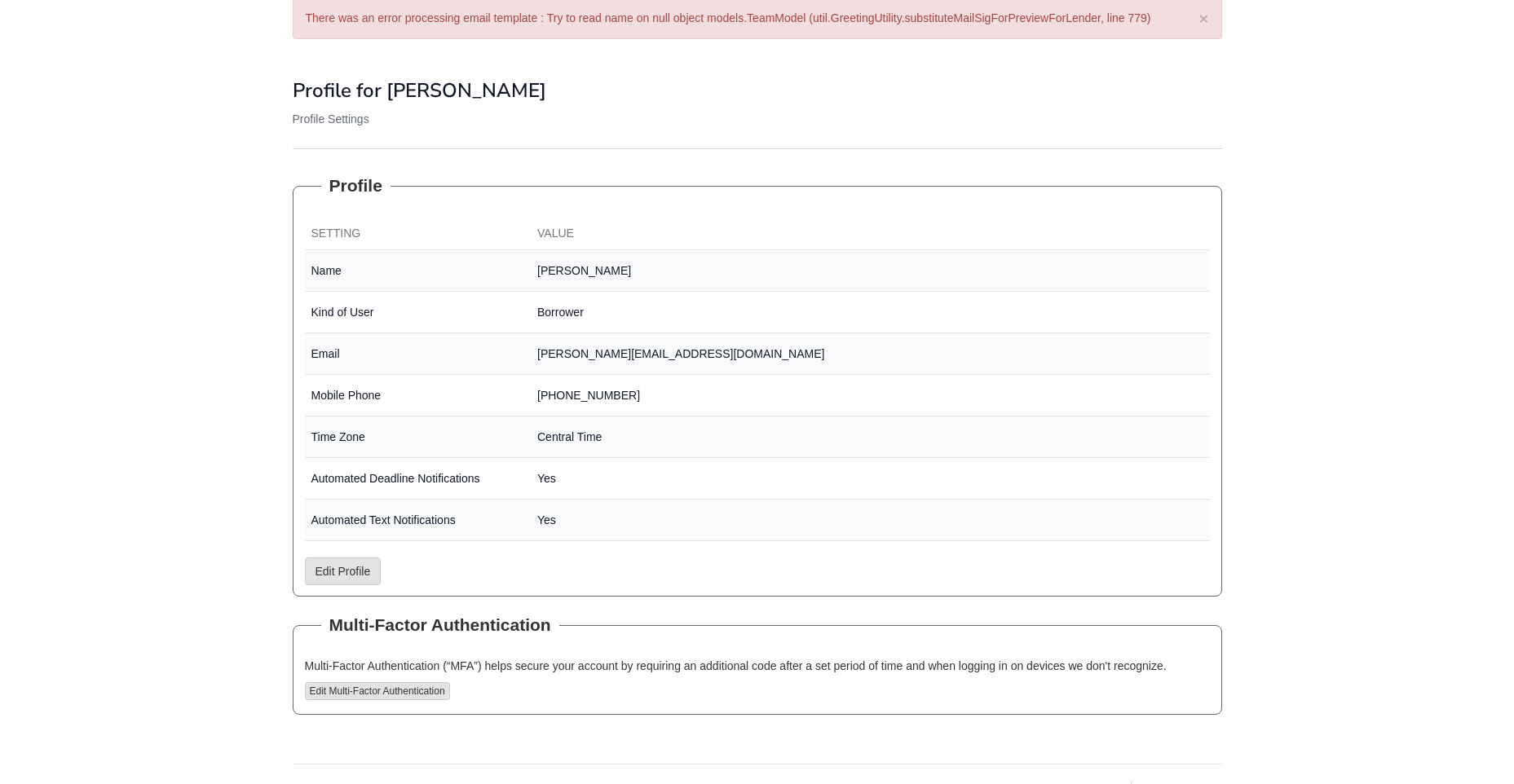
scroll to position [135, 0]
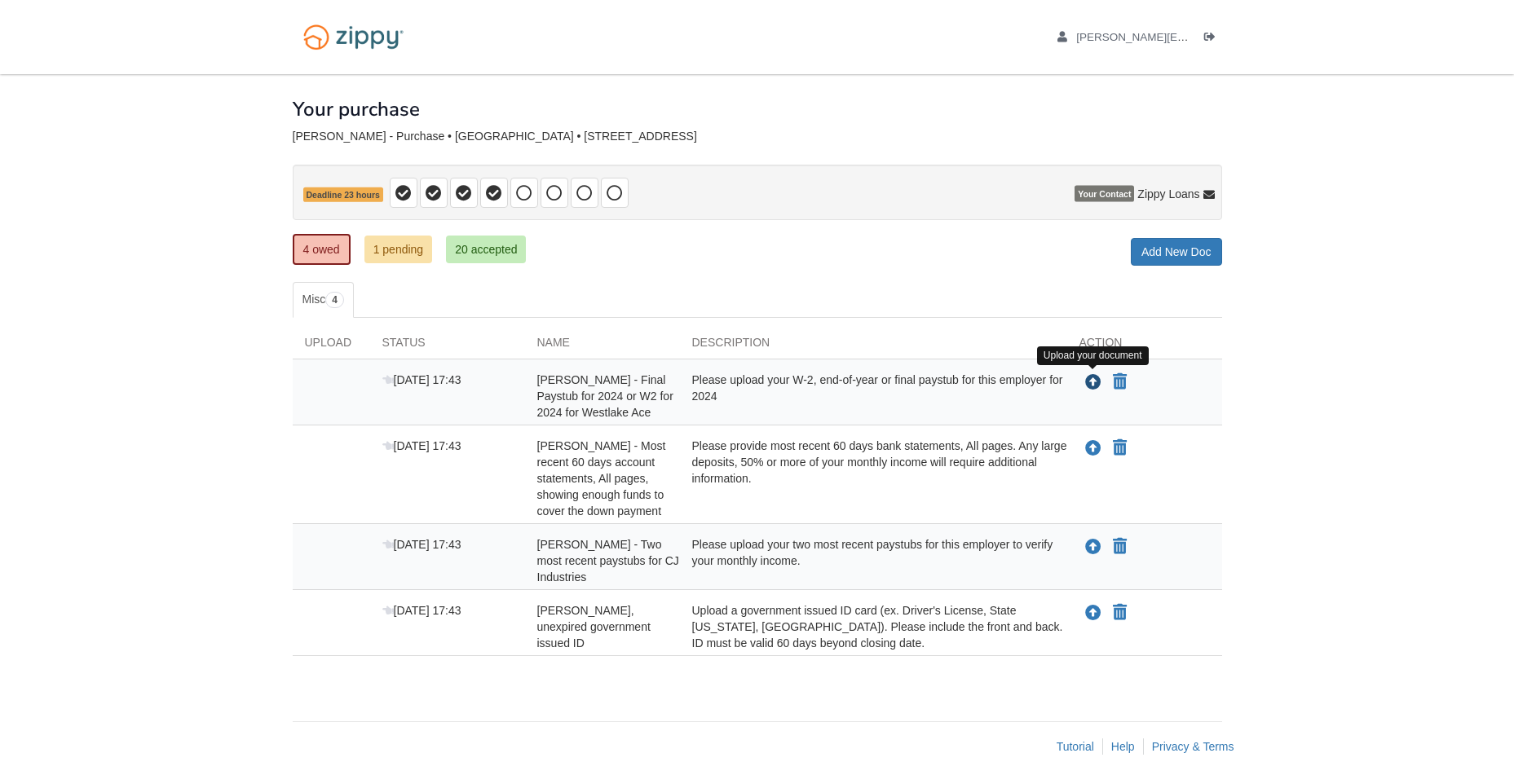
click at [1094, 385] on icon "Upload Sarah Newman - Final Paystub for 2024 or W2 for 2024 for Westlake Ace" at bounding box center [1093, 383] width 17 height 17
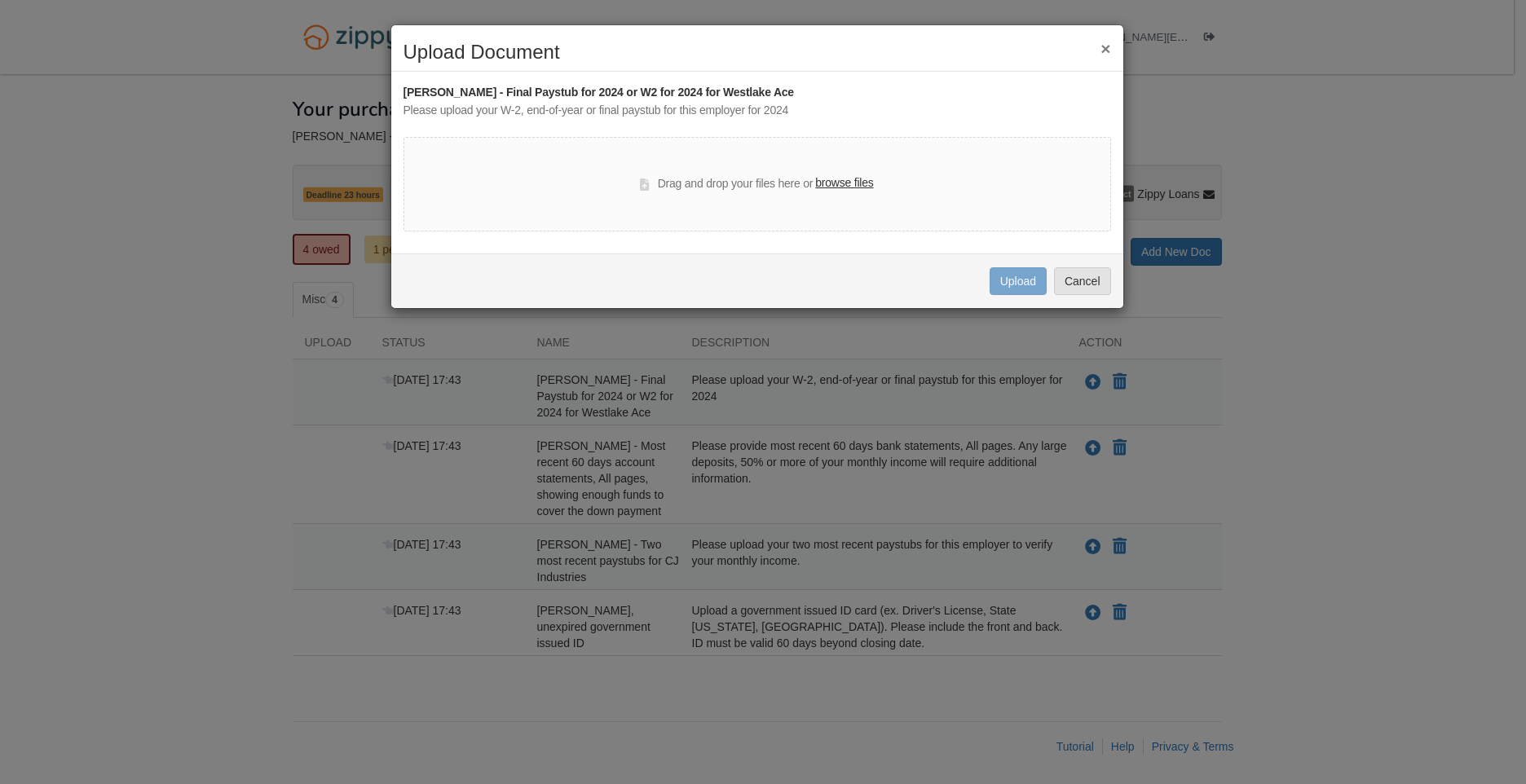
click at [839, 189] on label "browse files" at bounding box center [844, 183] width 58 height 18
click at [0, 0] on input "browse files" at bounding box center [0, 0] width 0 height 0
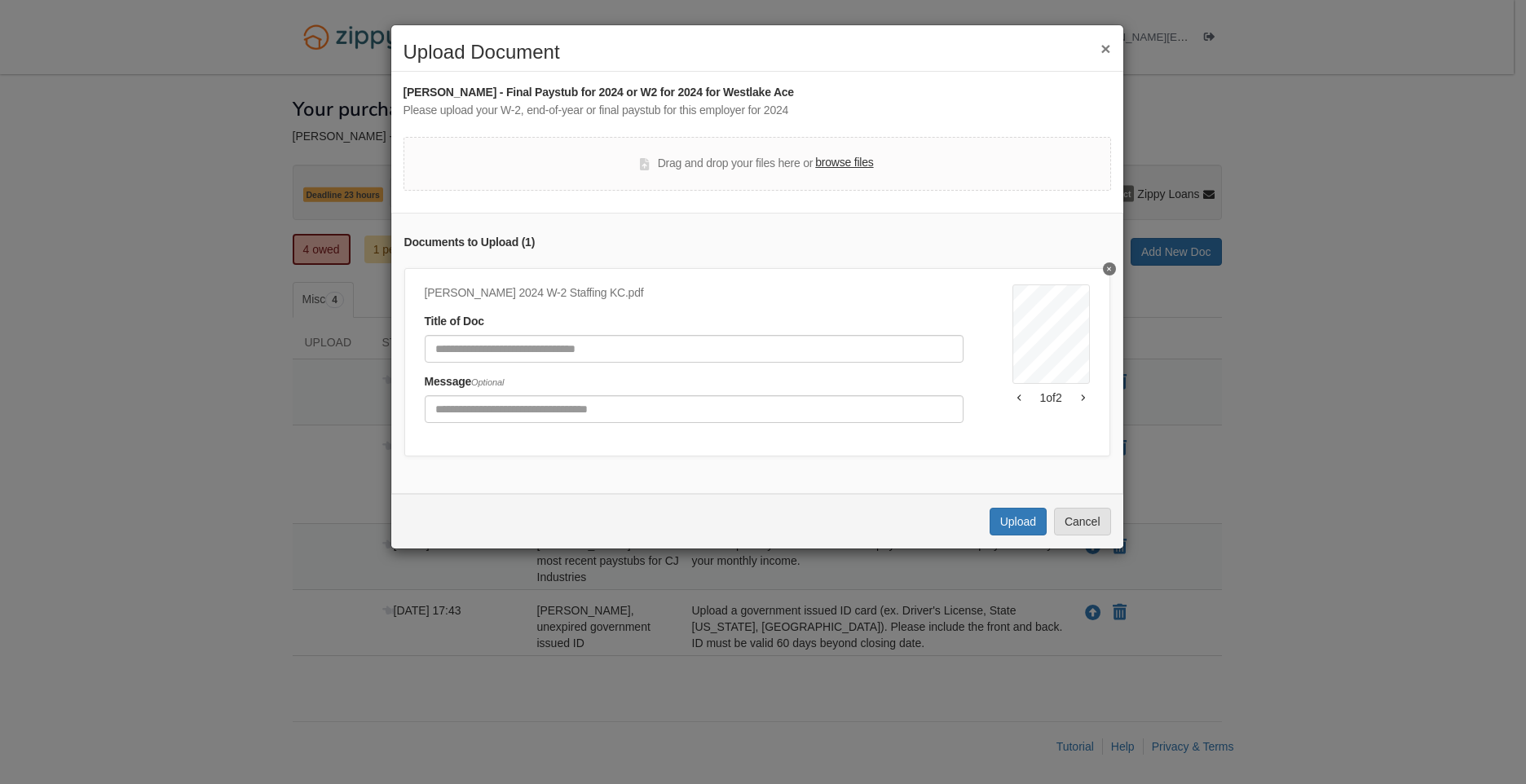
click at [848, 164] on label "browse files" at bounding box center [844, 163] width 58 height 18
click at [0, 0] on input "browse files" at bounding box center [0, 0] width 0 height 0
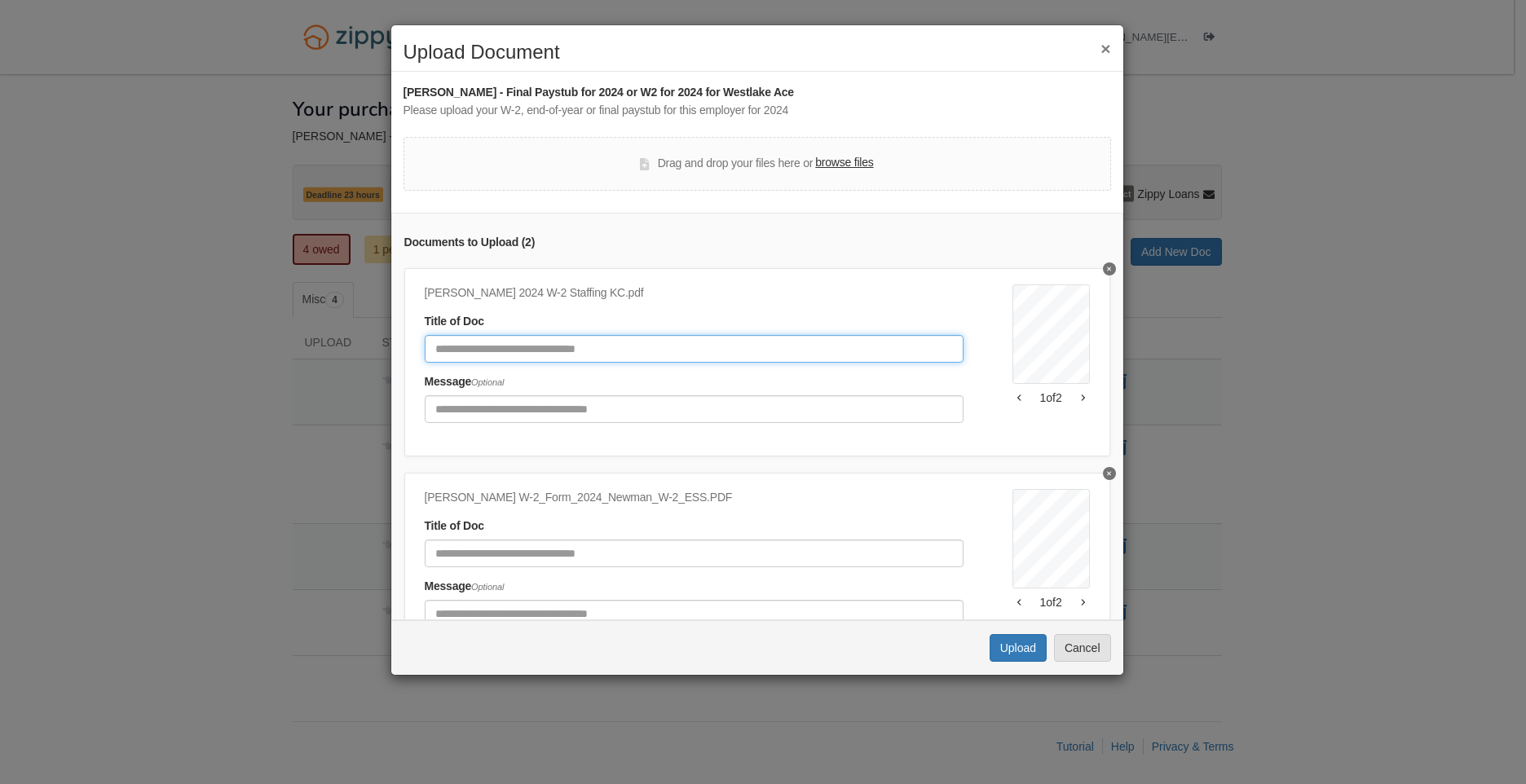
click at [538, 349] on input "Document Title" at bounding box center [694, 348] width 539 height 28
click at [522, 354] on input "Document Title" at bounding box center [694, 348] width 539 height 28
click at [567, 351] on input "********" at bounding box center [694, 348] width 539 height 28
click at [587, 336] on input "********" at bounding box center [694, 348] width 539 height 28
type input "**********"
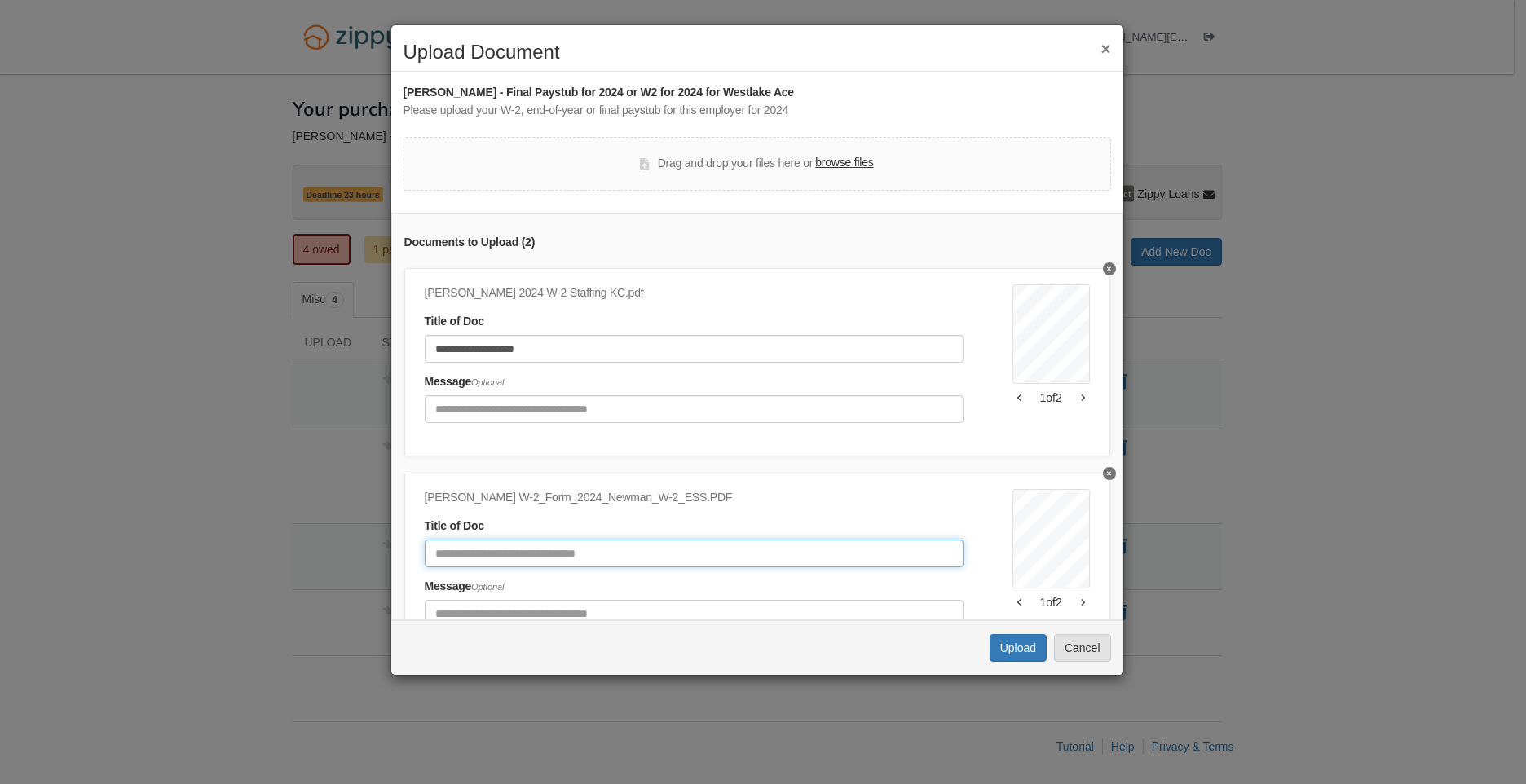
click at [527, 555] on input "Document Title" at bounding box center [694, 554] width 539 height 28
type input "**********"
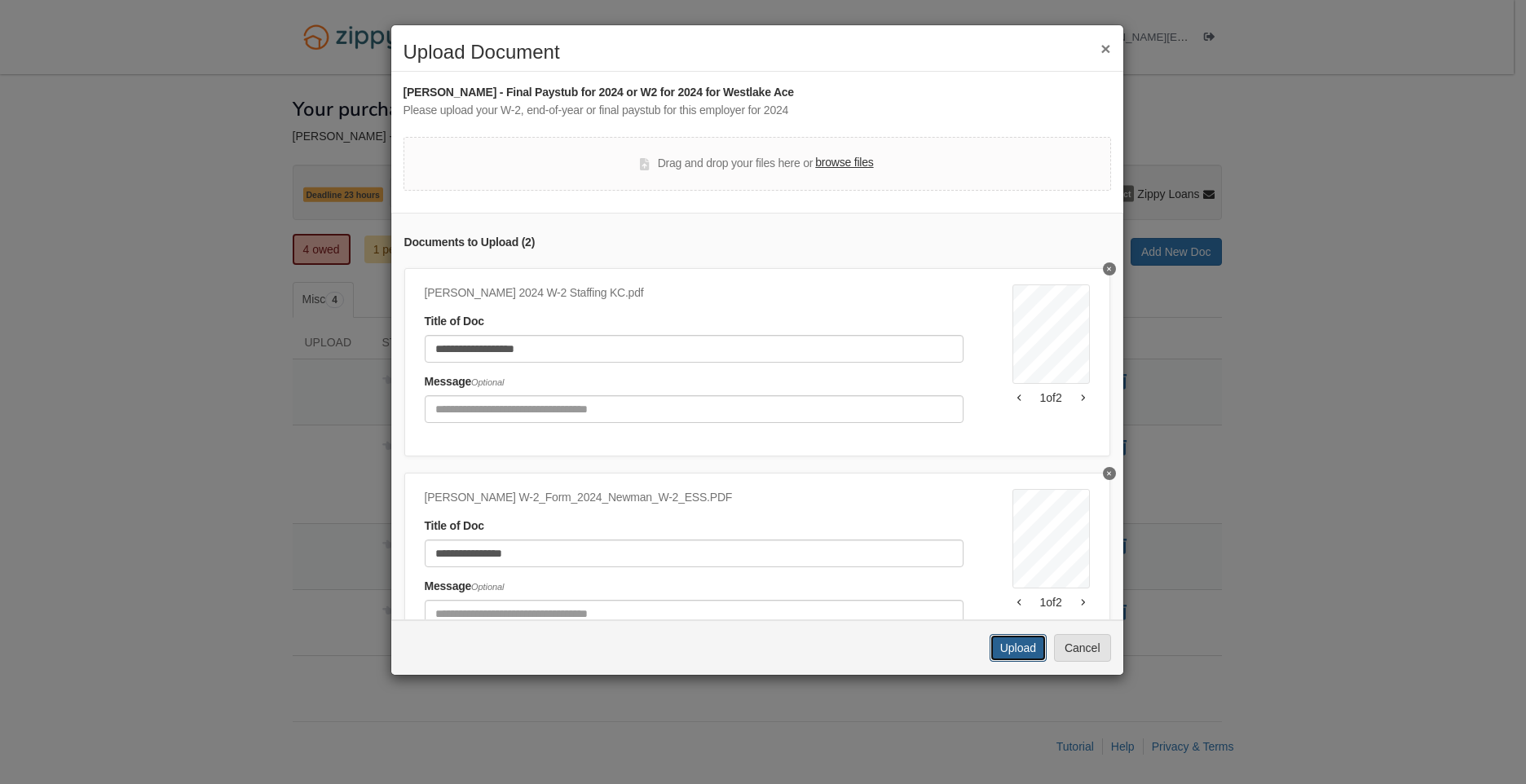
click at [998, 647] on button "Upload" at bounding box center [1018, 647] width 57 height 28
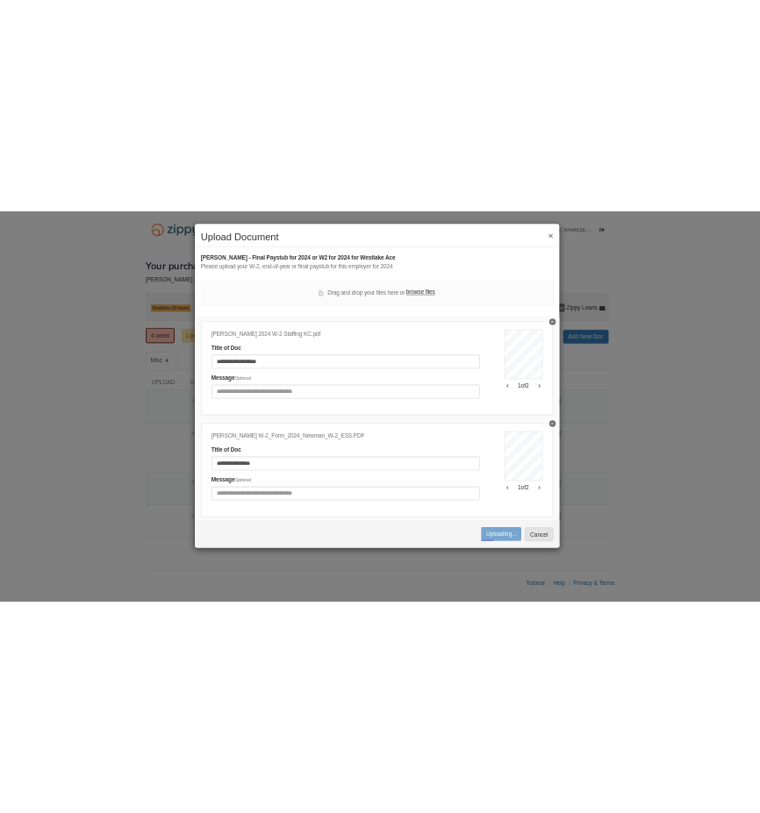
scroll to position [97, 0]
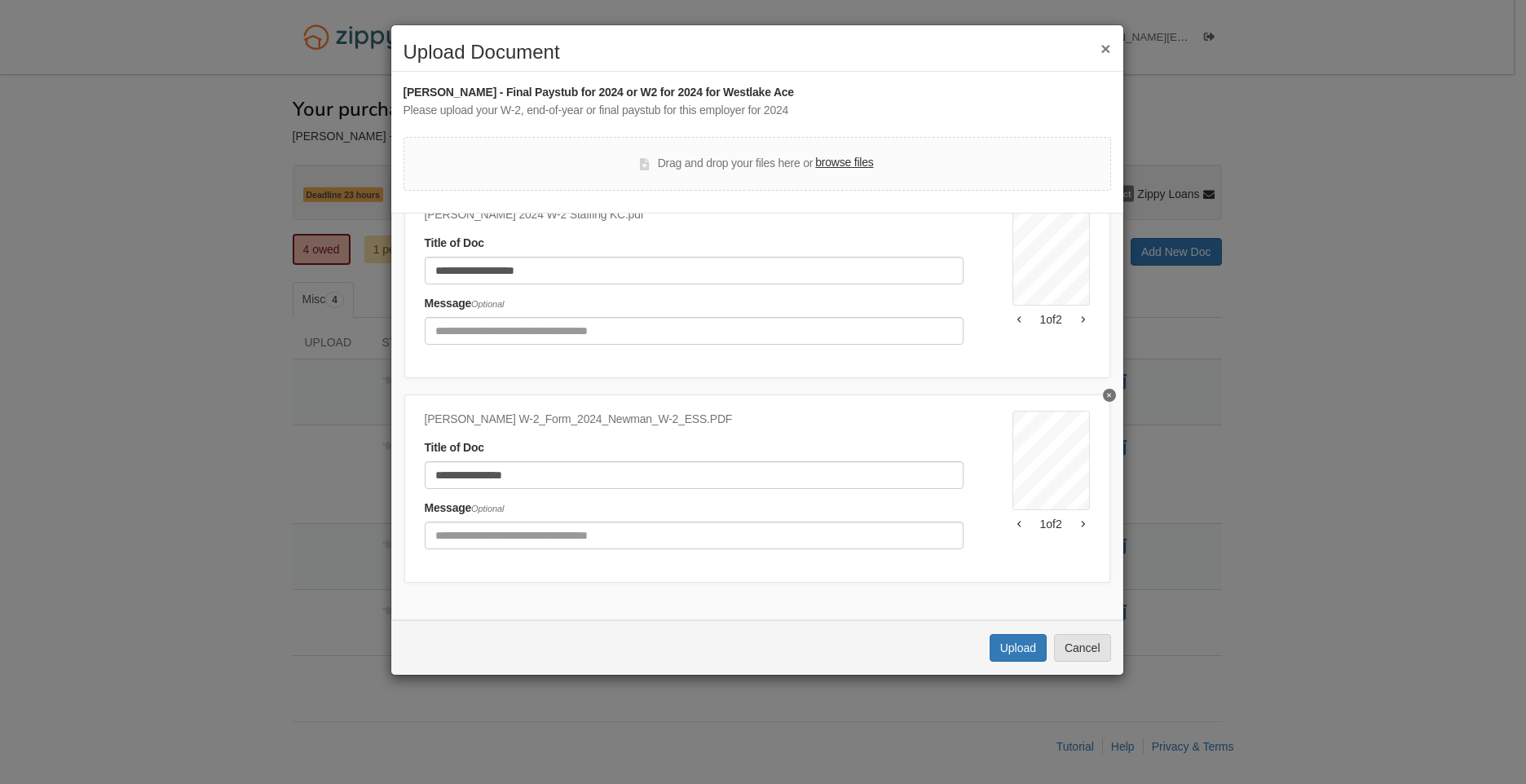
drag, startPoint x: 809, startPoint y: 36, endPoint x: 1078, endPoint y: 70, distance: 271.1
click at [1078, 70] on div "**********" at bounding box center [756, 349] width 733 height 651
click at [1108, 43] on button "×" at bounding box center [1105, 48] width 10 height 17
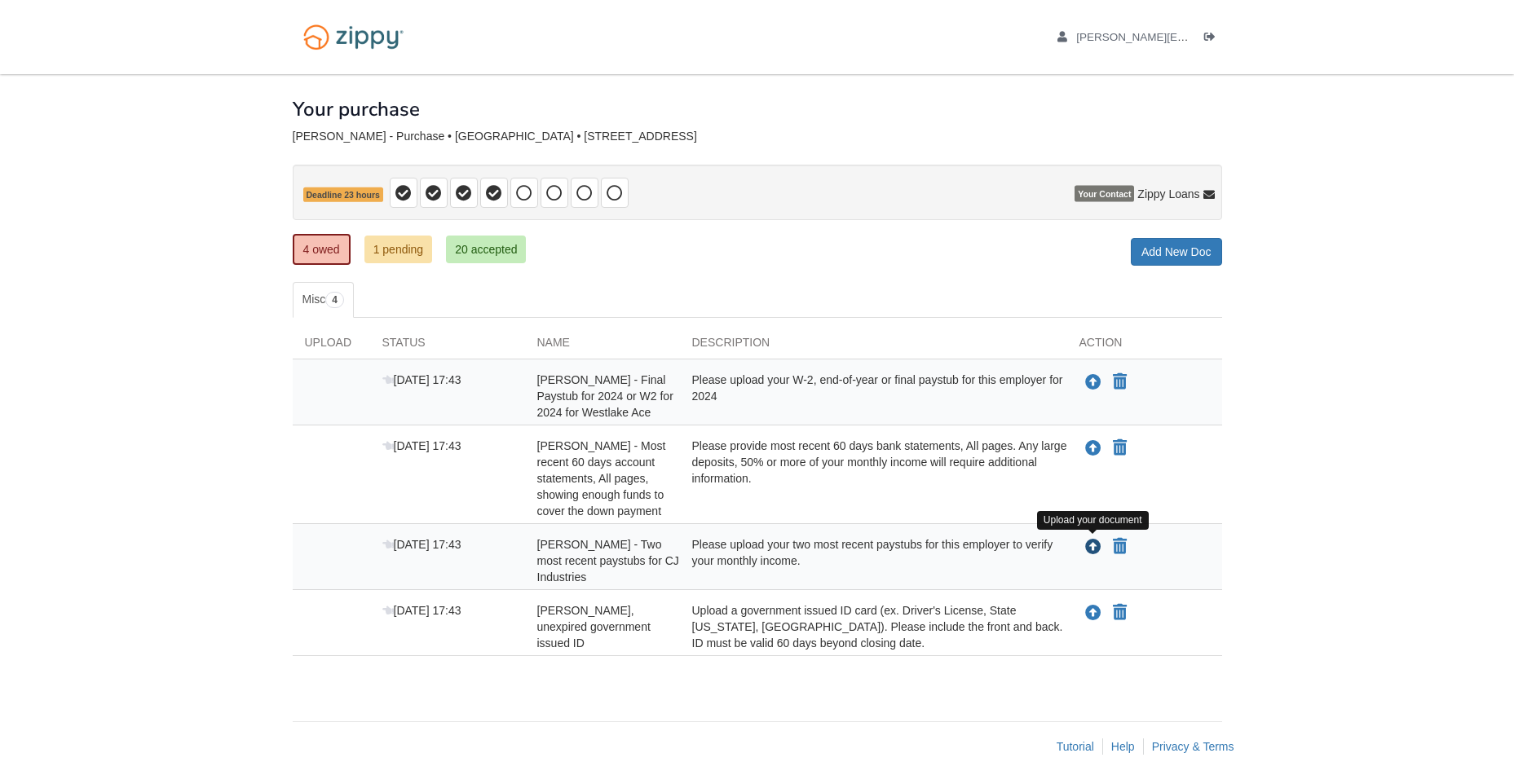
click at [1093, 547] on icon "Upload Sarah Newman - Two most recent paystubs for CJ Industries" at bounding box center [1093, 548] width 17 height 17
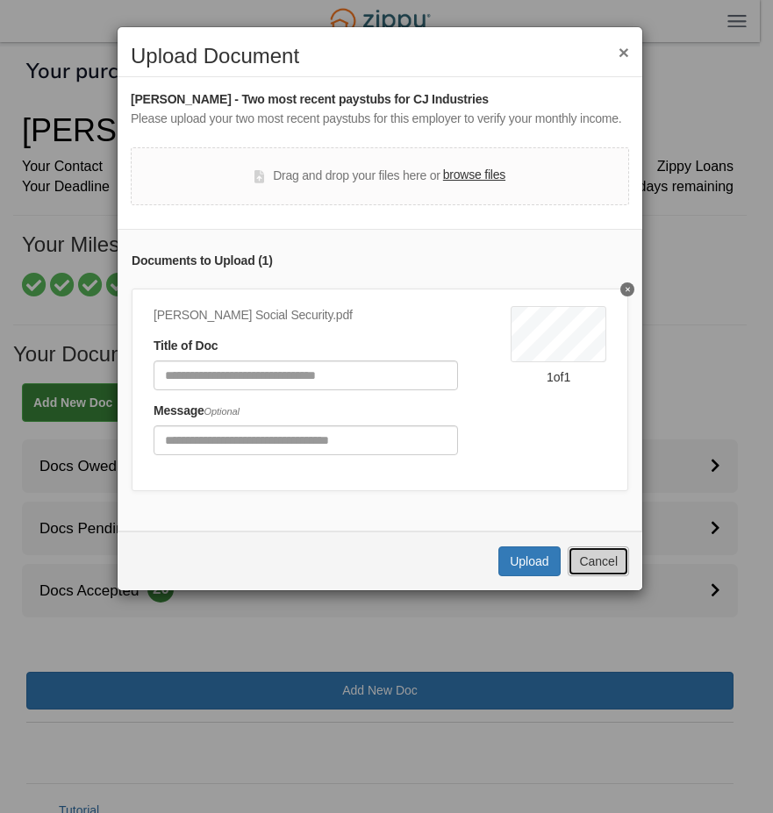
click at [611, 573] on button "Cancel" at bounding box center [597, 561] width 61 height 30
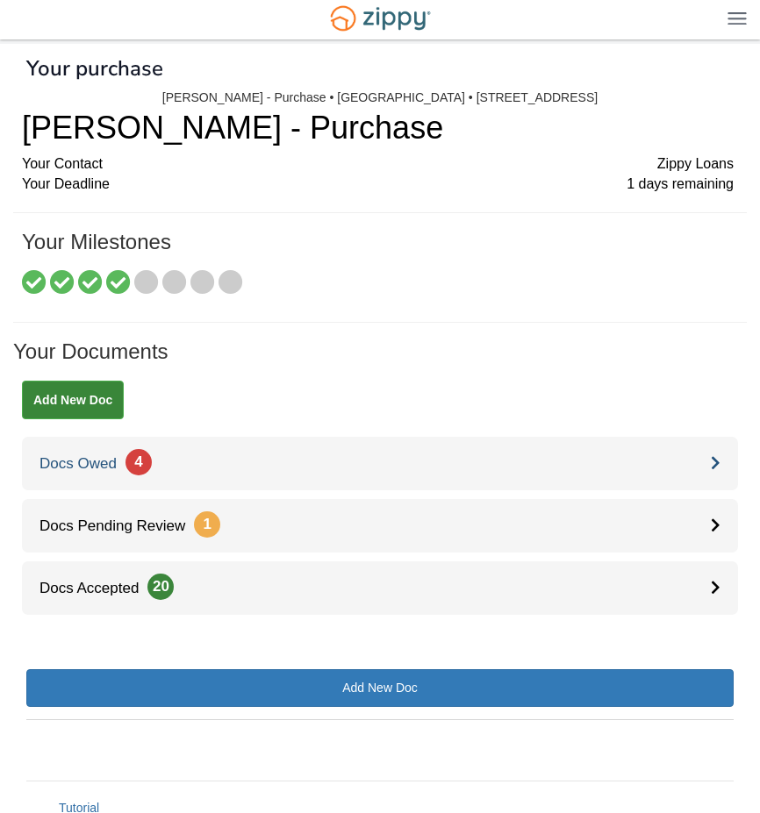
scroll to position [0, 0]
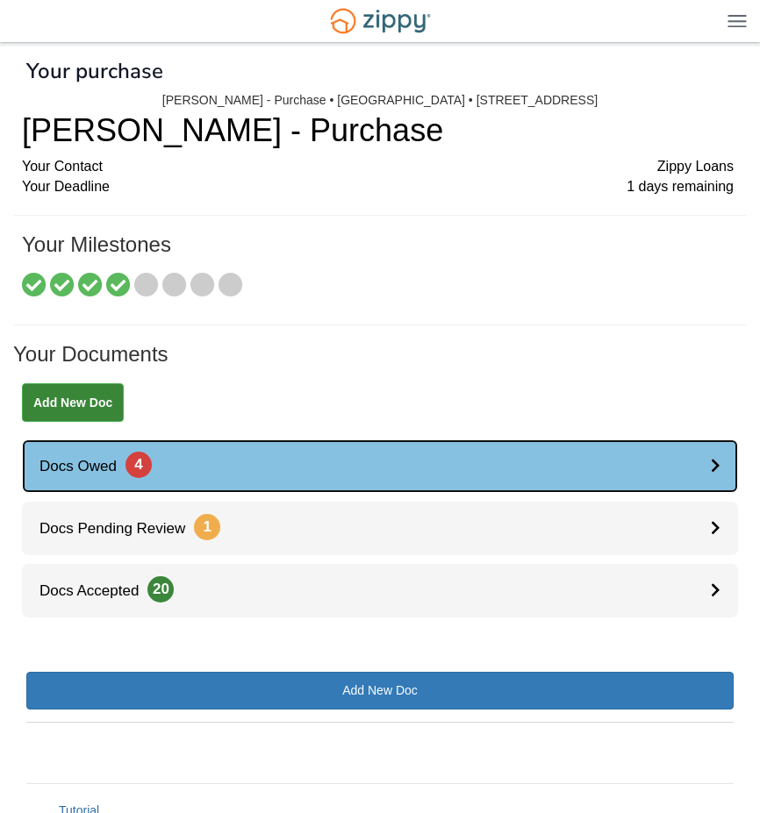
click at [157, 468] on link "Docs Owed 4" at bounding box center [380, 466] width 716 height 54
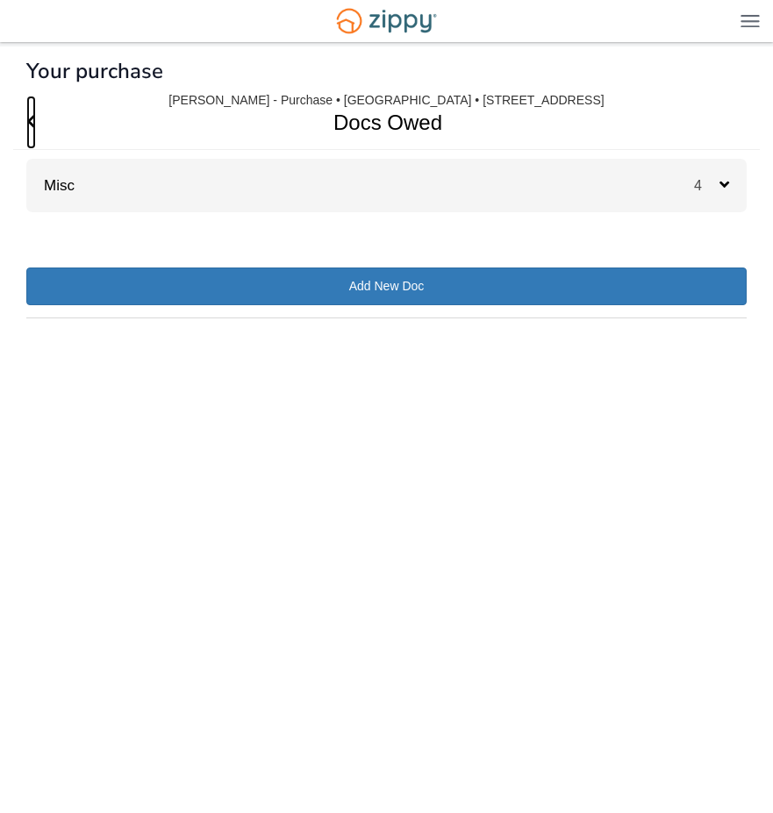
click at [35, 119] on icon "Go Back" at bounding box center [31, 121] width 10 height 16
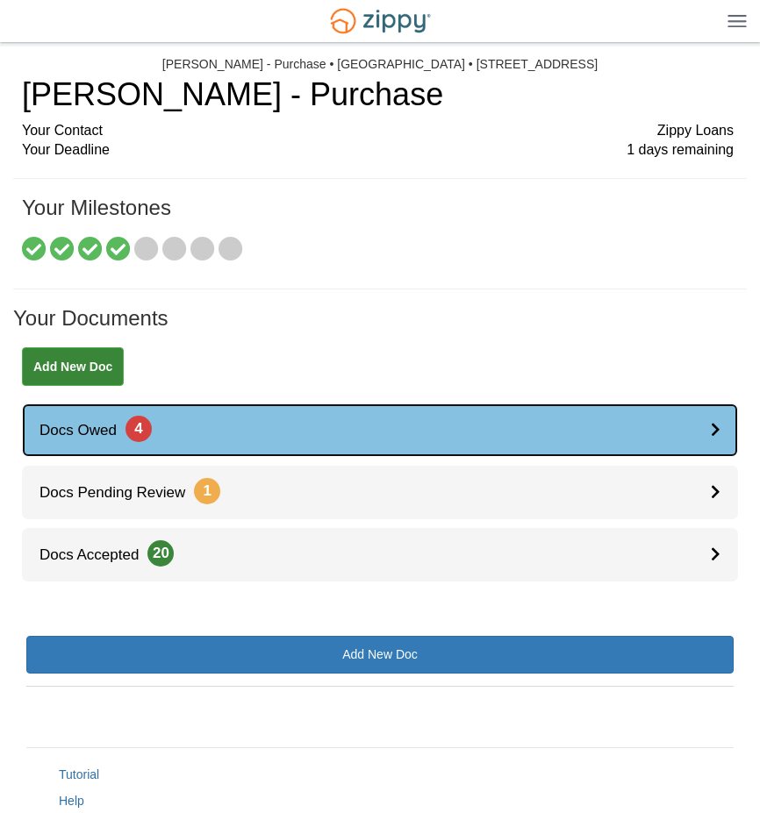
click at [715, 432] on icon at bounding box center [715, 429] width 10 height 15
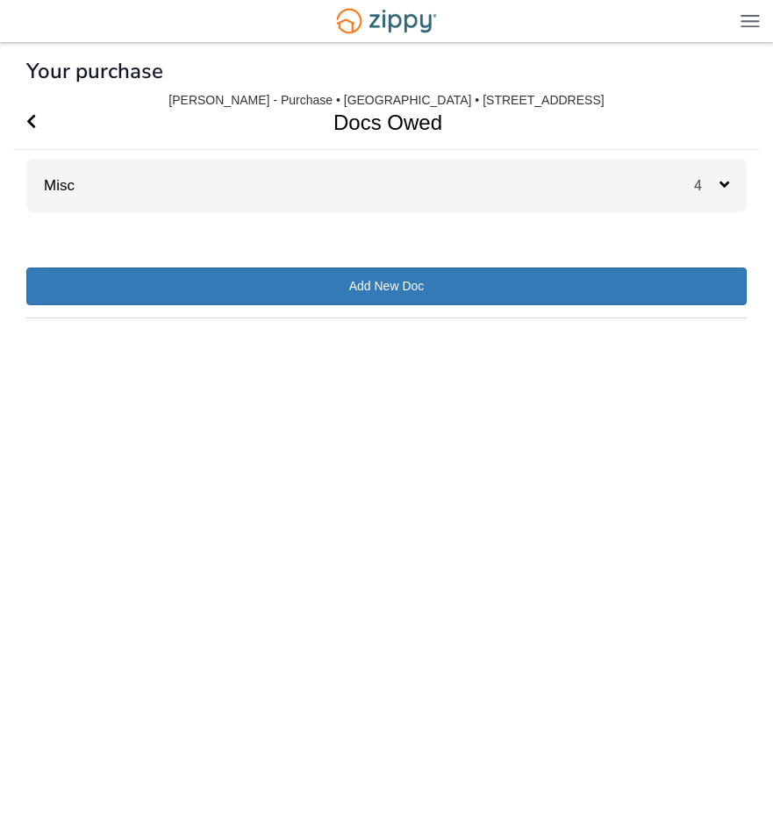
click at [732, 187] on div "4" at bounding box center [720, 186] width 53 height 54
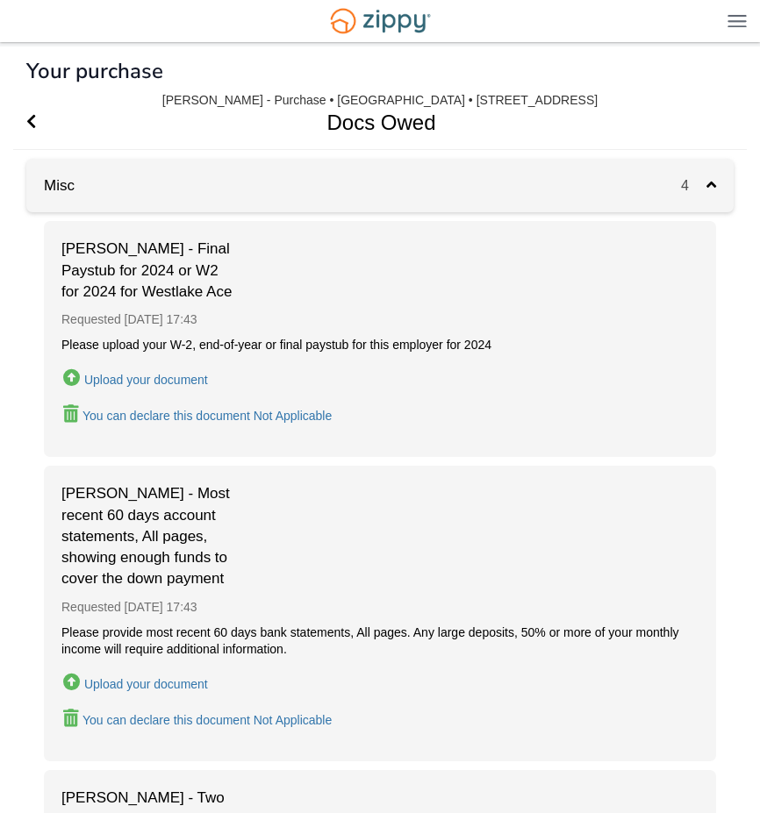
click at [176, 375] on div "Upload your document" at bounding box center [146, 380] width 124 height 14
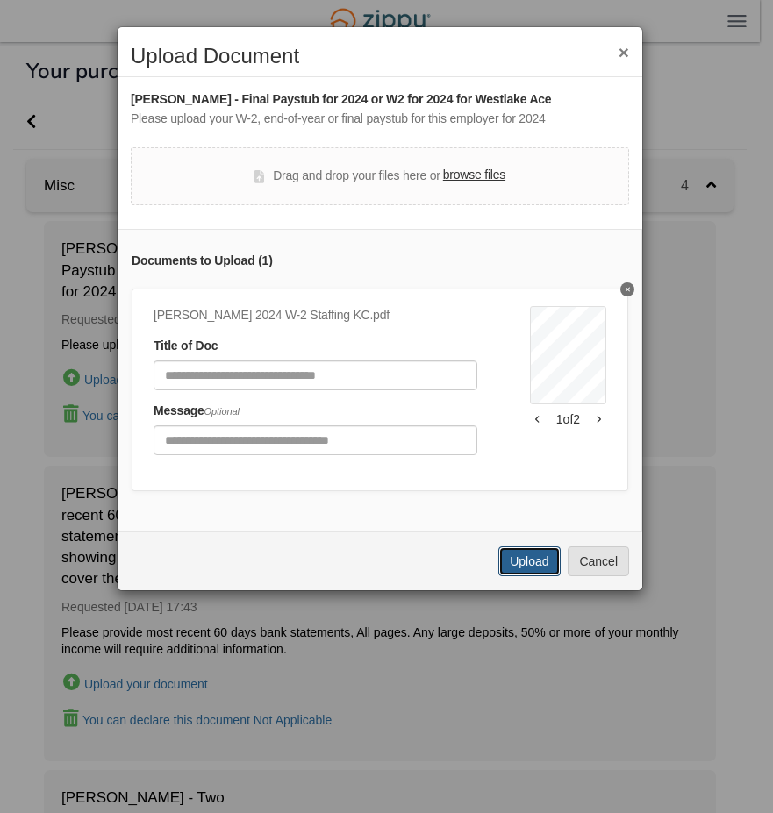
click at [539, 576] on button "Upload" at bounding box center [528, 561] width 61 height 30
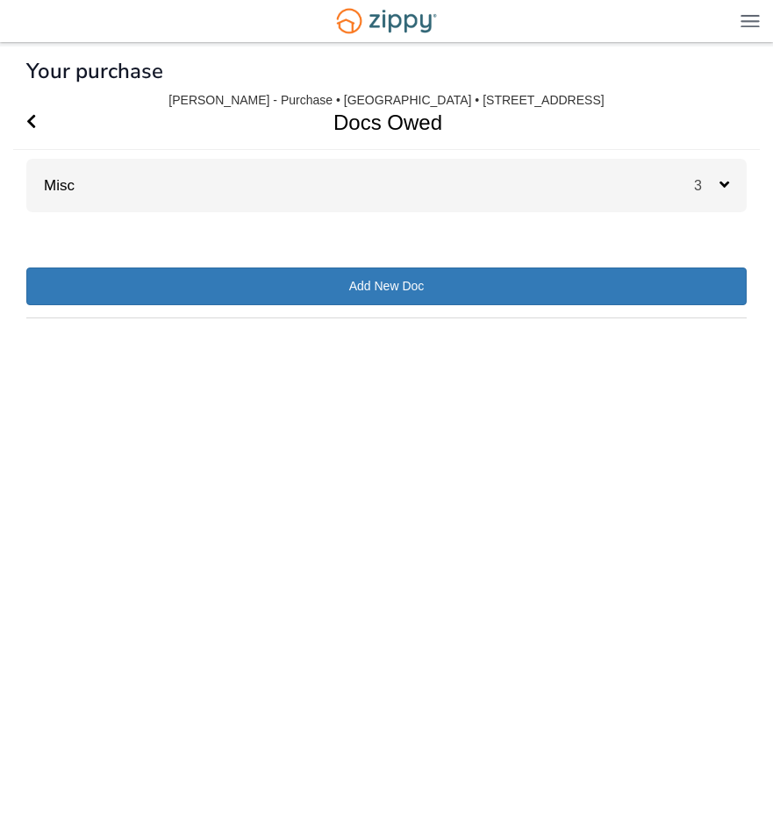
click at [719, 186] on icon at bounding box center [724, 184] width 10 height 16
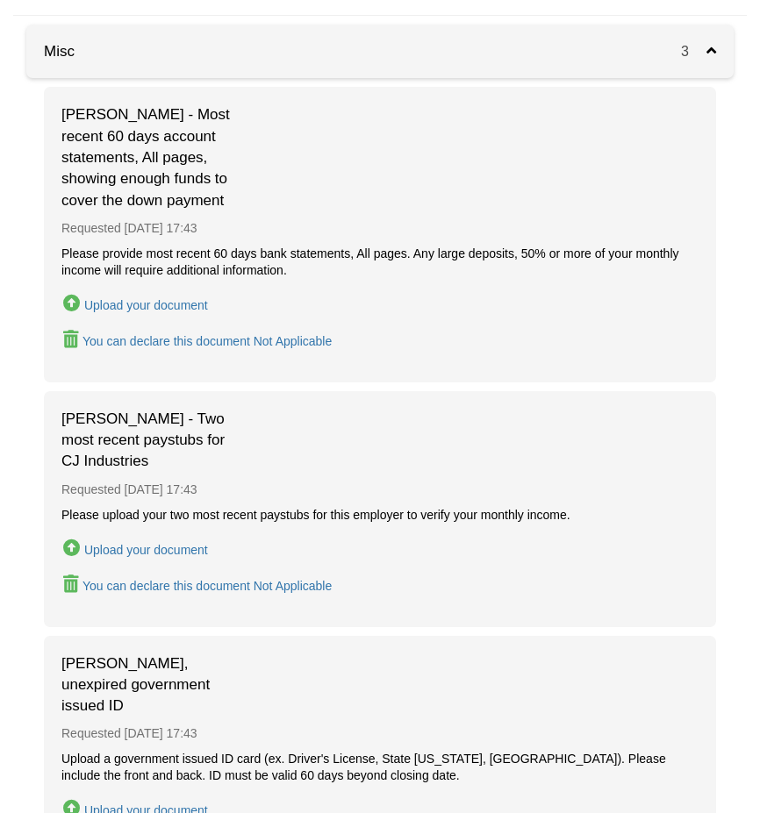
scroll to position [175, 0]
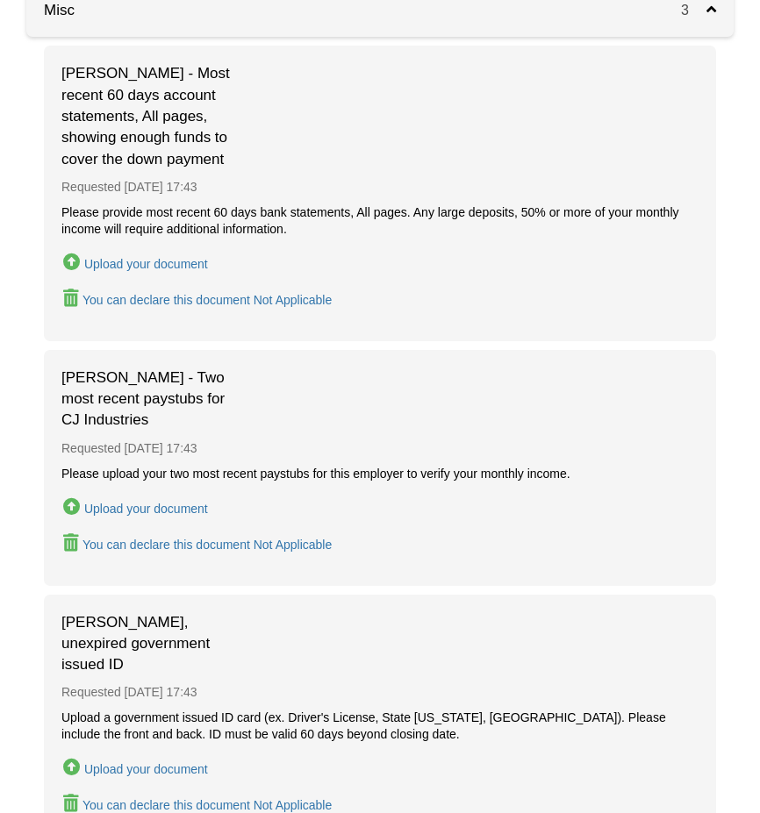
click at [169, 505] on div "Upload your document" at bounding box center [146, 509] width 124 height 14
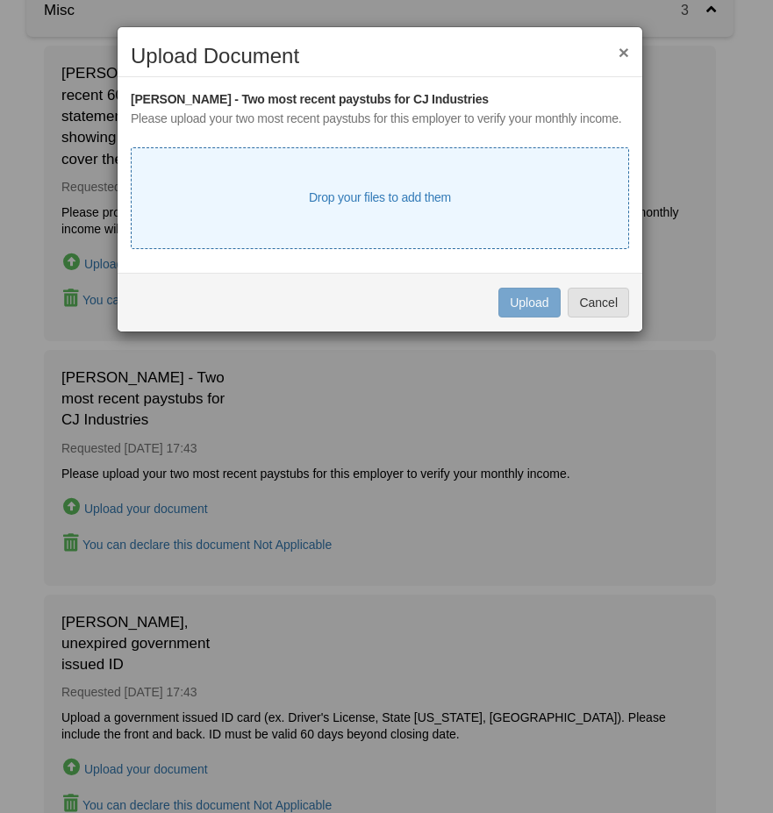
click at [471, 222] on div "Sarah Newman - Two most recent paystubs for CJ Industries Please upload your tw…" at bounding box center [380, 169] width 498 height 159
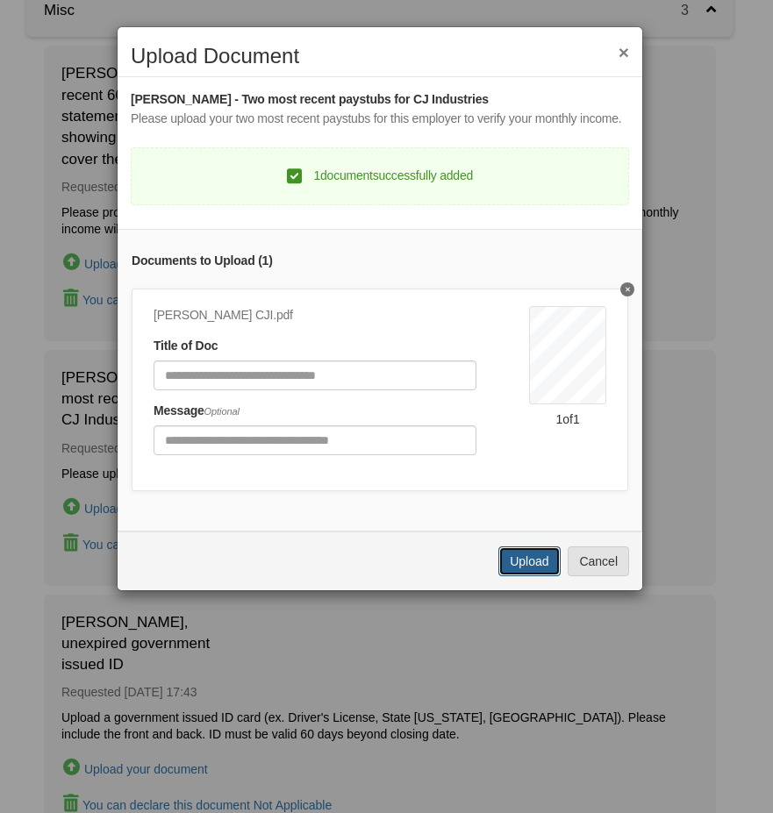
click at [531, 576] on button "Upload" at bounding box center [528, 561] width 61 height 30
click at [0, 0] on div "Uploading..." at bounding box center [0, 0] width 0 height 0
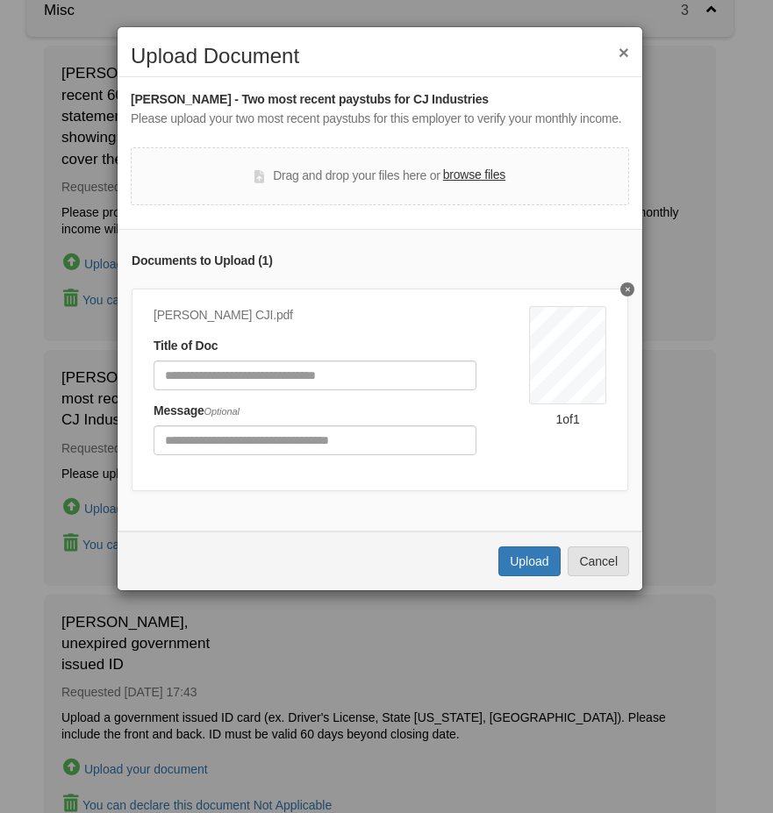
click at [626, 51] on button "×" at bounding box center [623, 52] width 11 height 18
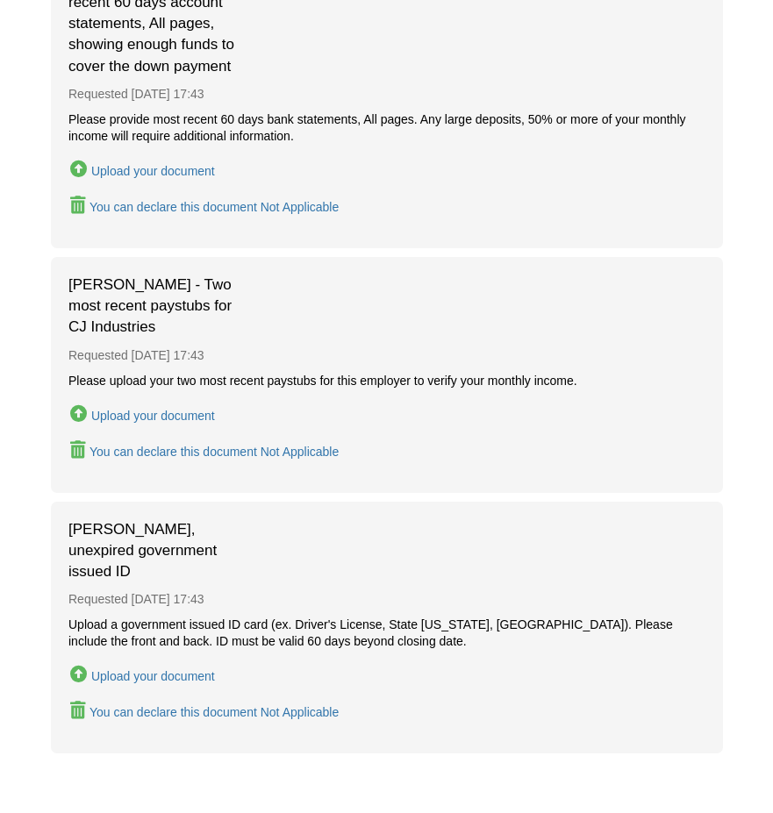
scroll to position [351, 0]
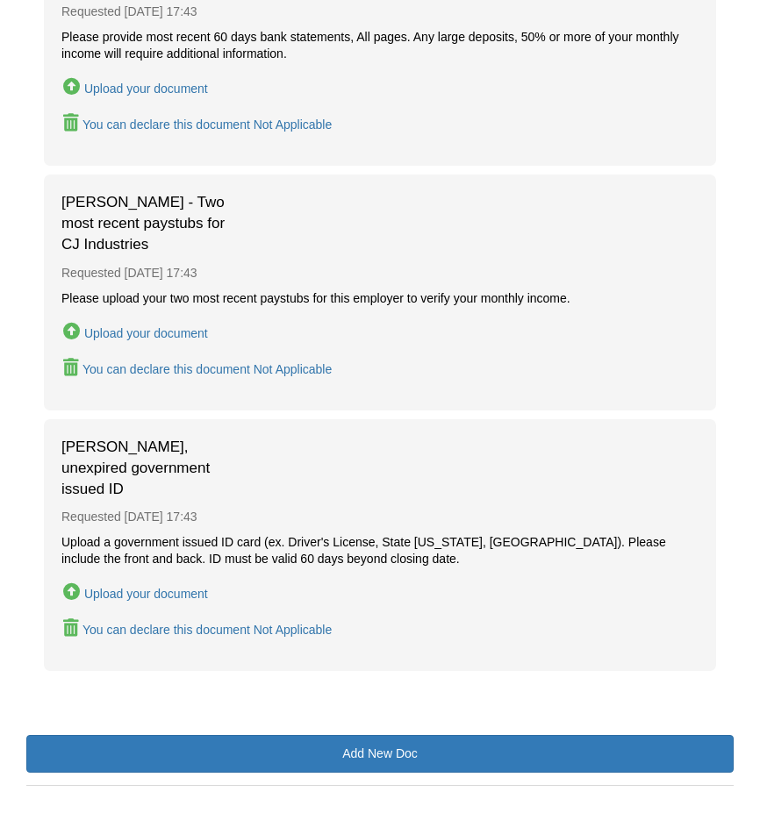
click at [128, 596] on div "Upload your document" at bounding box center [146, 594] width 124 height 14
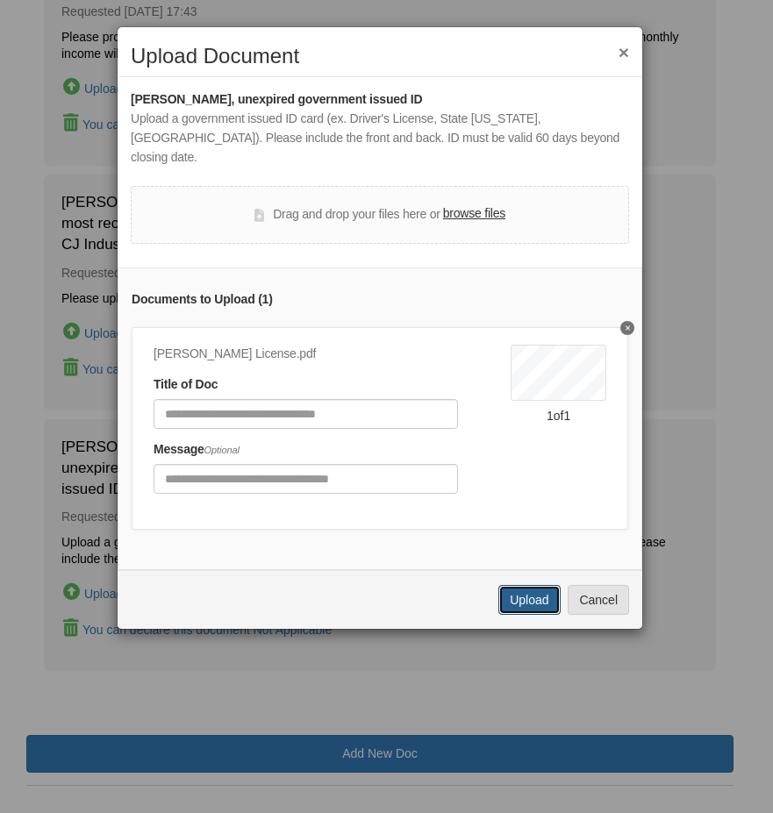
click at [525, 594] on button "Upload" at bounding box center [528, 600] width 61 height 30
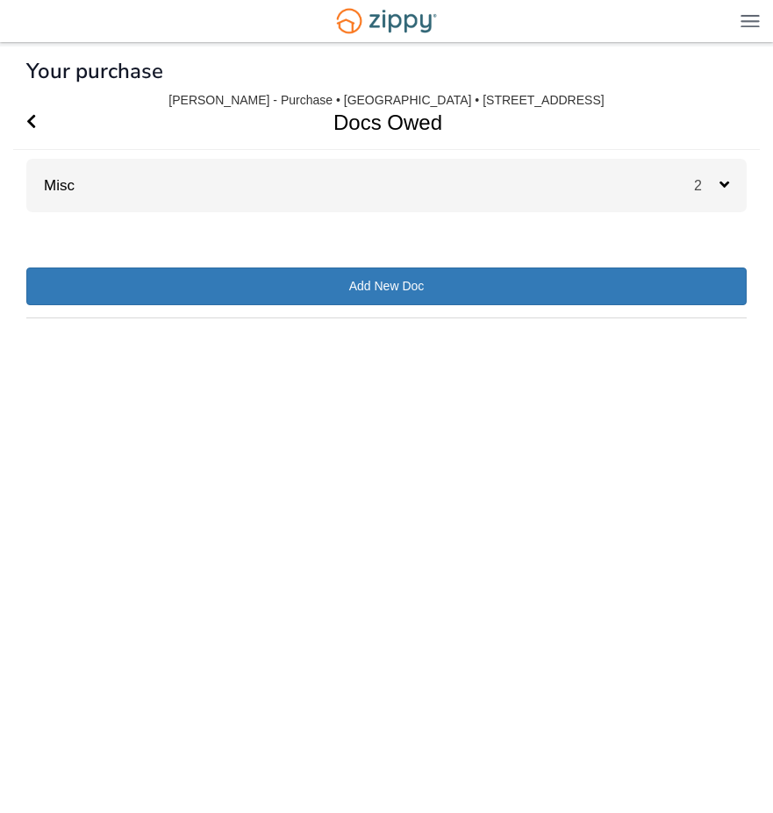
click at [724, 184] on icon at bounding box center [724, 184] width 10 height 16
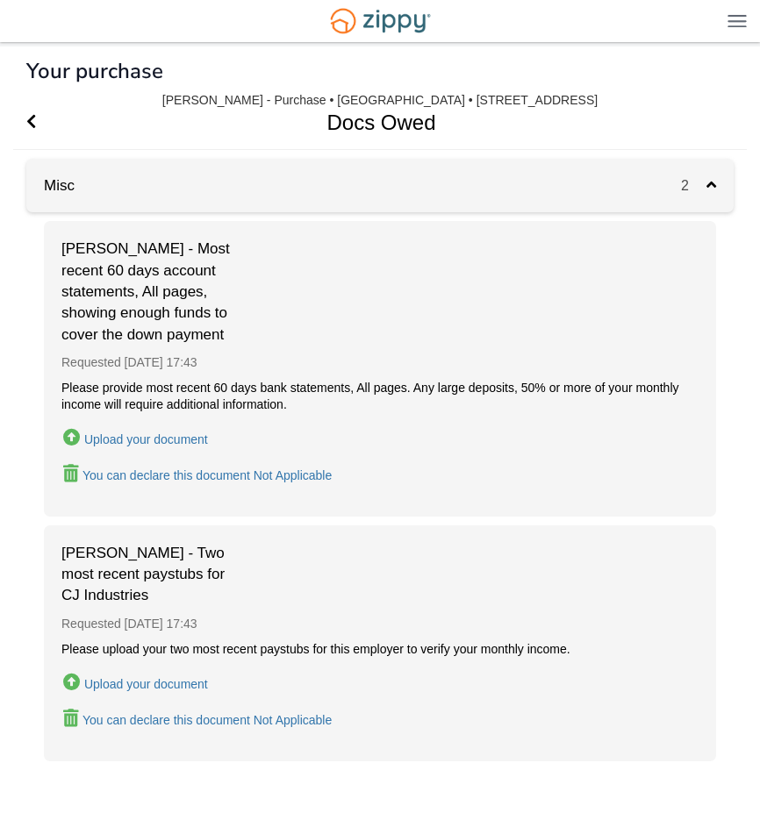
click at [150, 682] on div "Upload your document" at bounding box center [146, 684] width 124 height 14
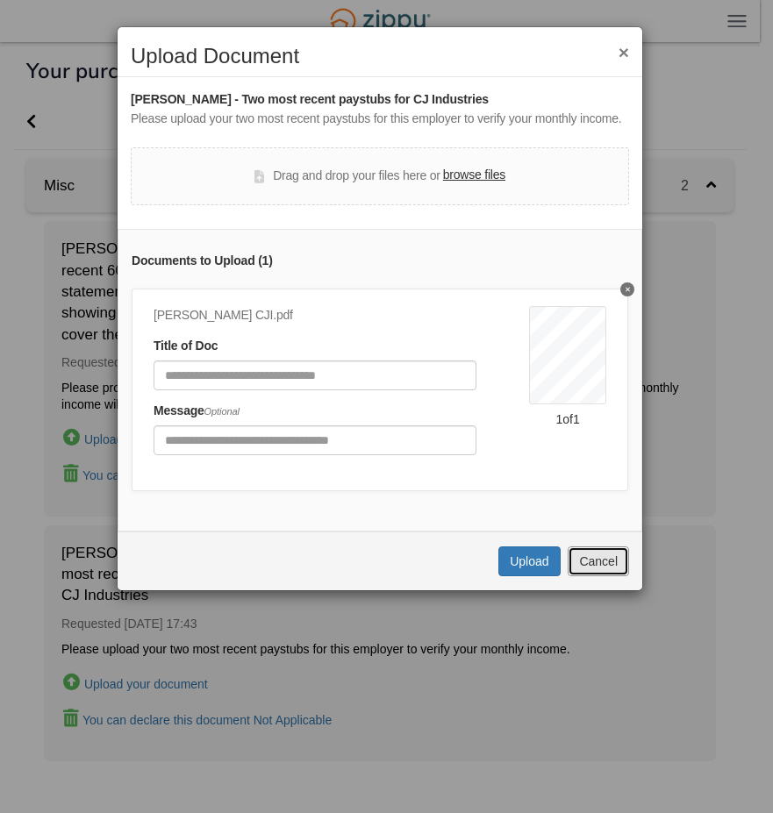
click at [601, 569] on button "Cancel" at bounding box center [597, 561] width 61 height 30
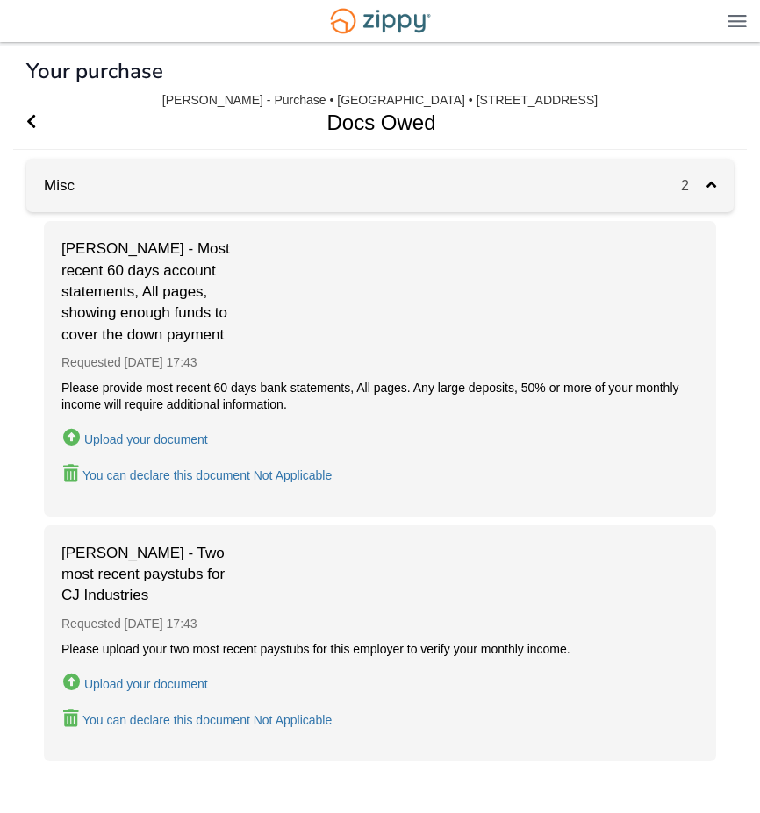
click at [177, 682] on div "Upload your document" at bounding box center [146, 684] width 124 height 14
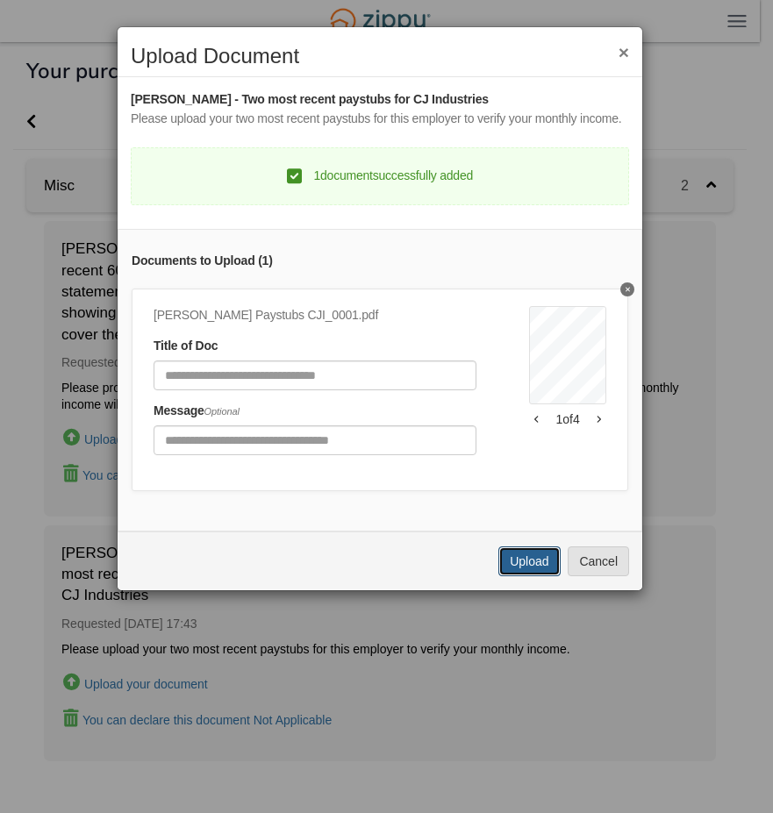
click at [532, 576] on button "Upload" at bounding box center [528, 561] width 61 height 30
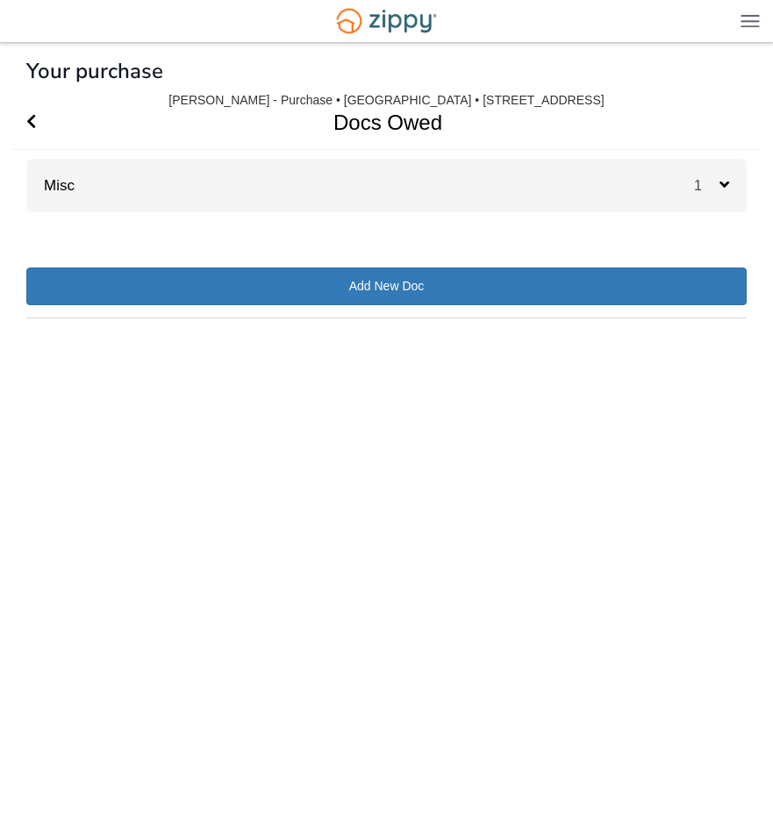
drag, startPoint x: 721, startPoint y: 184, endPoint x: 722, endPoint y: 193, distance: 8.8
click at [721, 184] on icon at bounding box center [724, 184] width 10 height 16
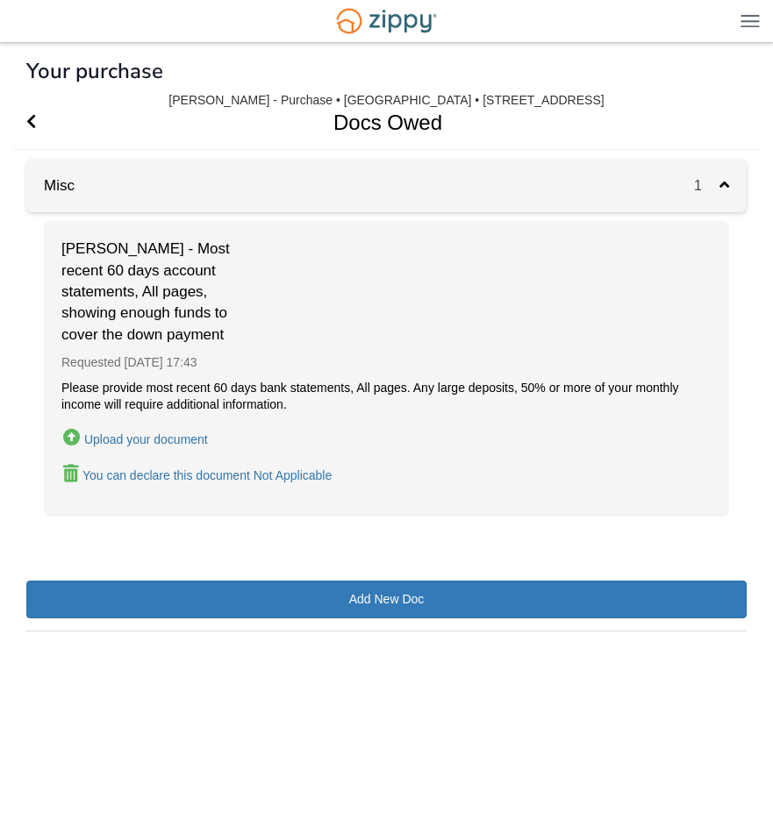
click at [189, 439] on div "Upload your document" at bounding box center [146, 439] width 124 height 14
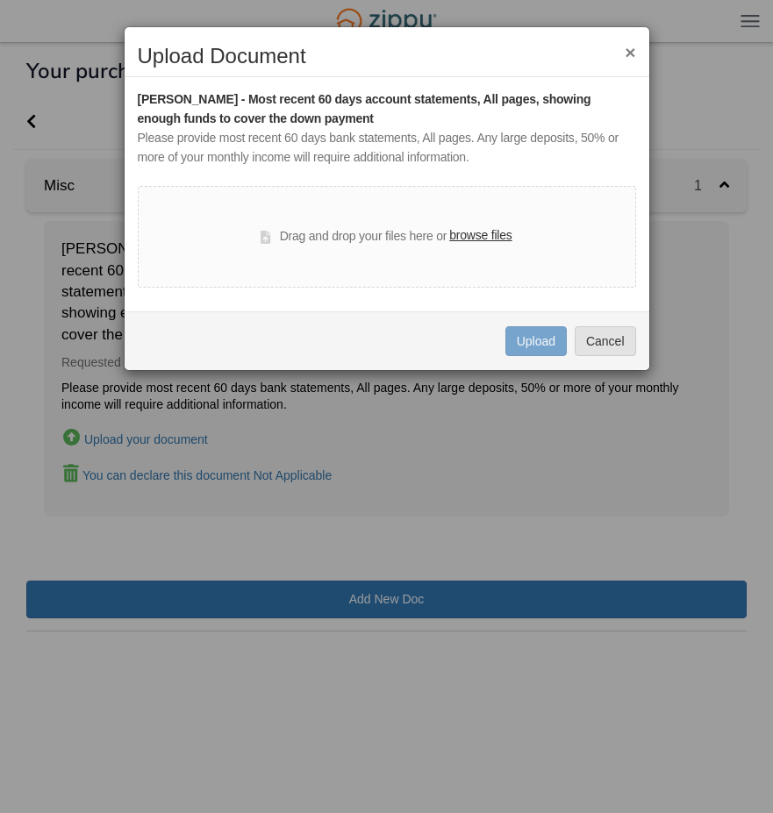
click at [627, 52] on button "×" at bounding box center [629, 52] width 11 height 18
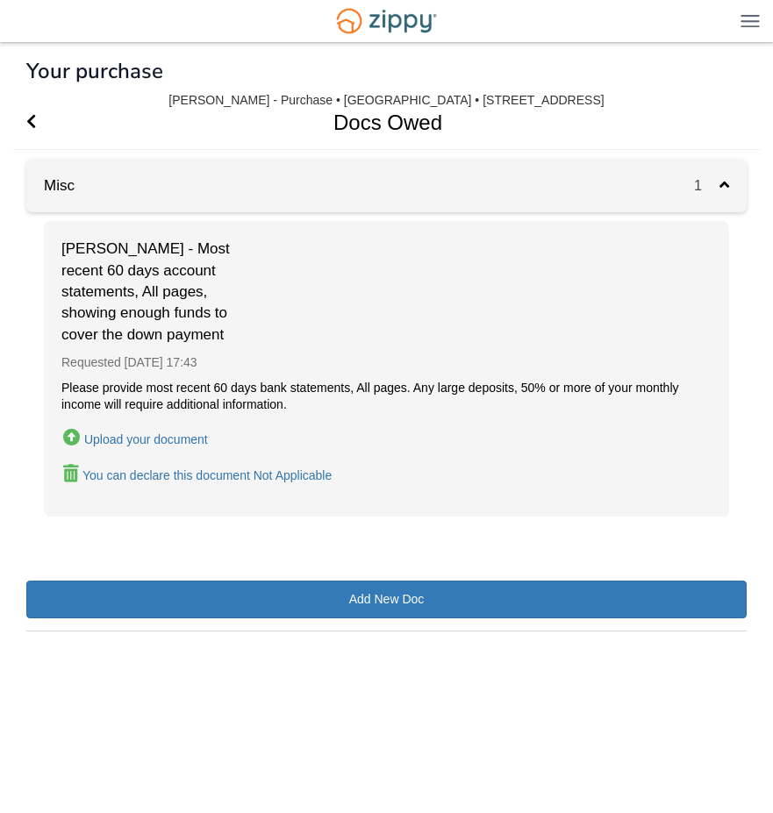
click at [757, 24] on img at bounding box center [749, 20] width 19 height 13
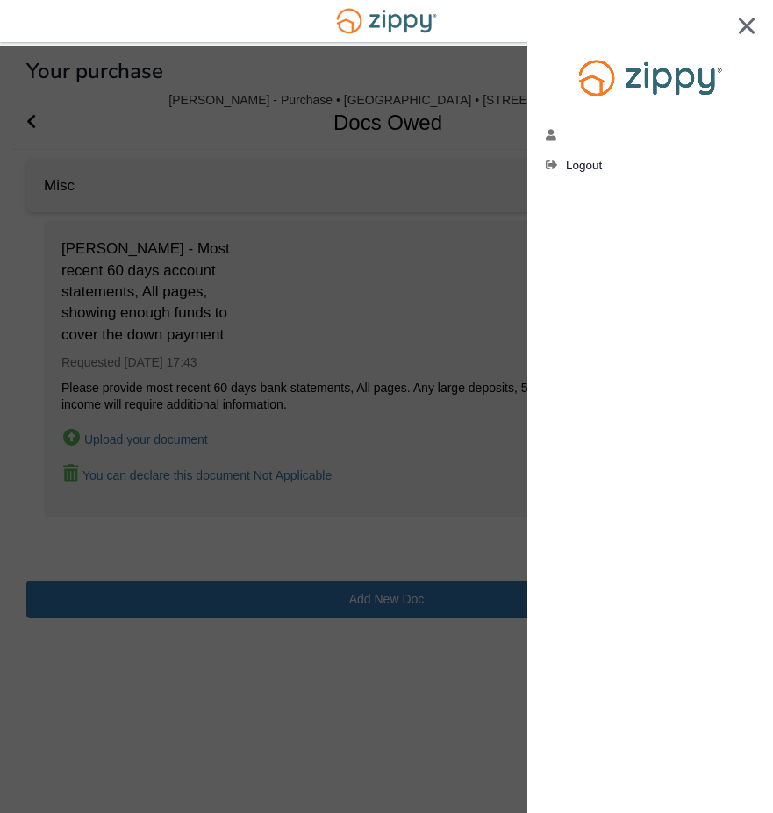
click at [740, 20] on img at bounding box center [747, 26] width 18 height 17
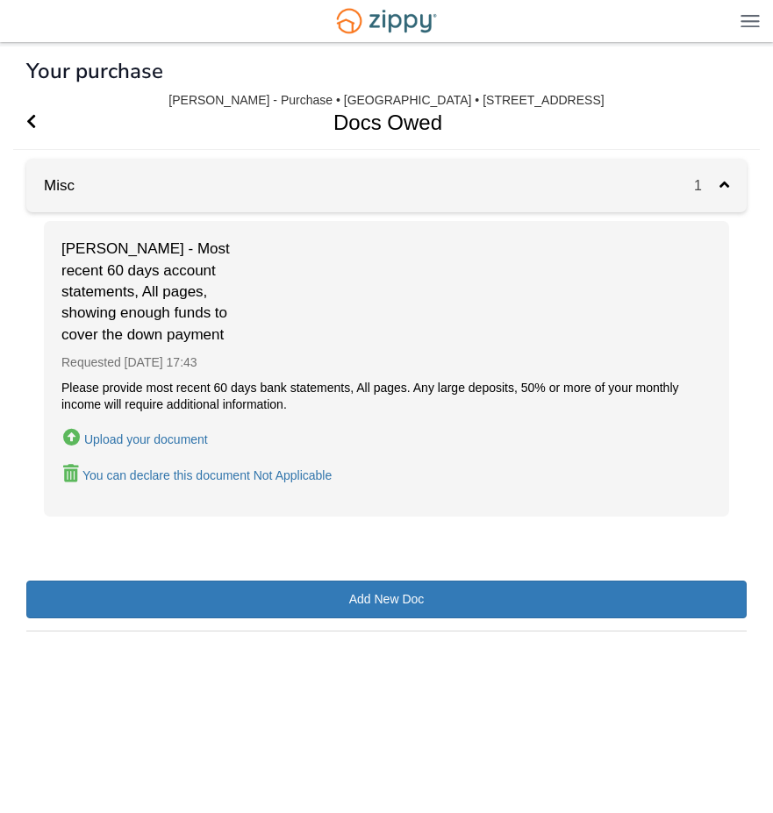
click at [163, 473] on div "You can declare this document Not Applicable" at bounding box center [206, 475] width 249 height 14
type input "**********"
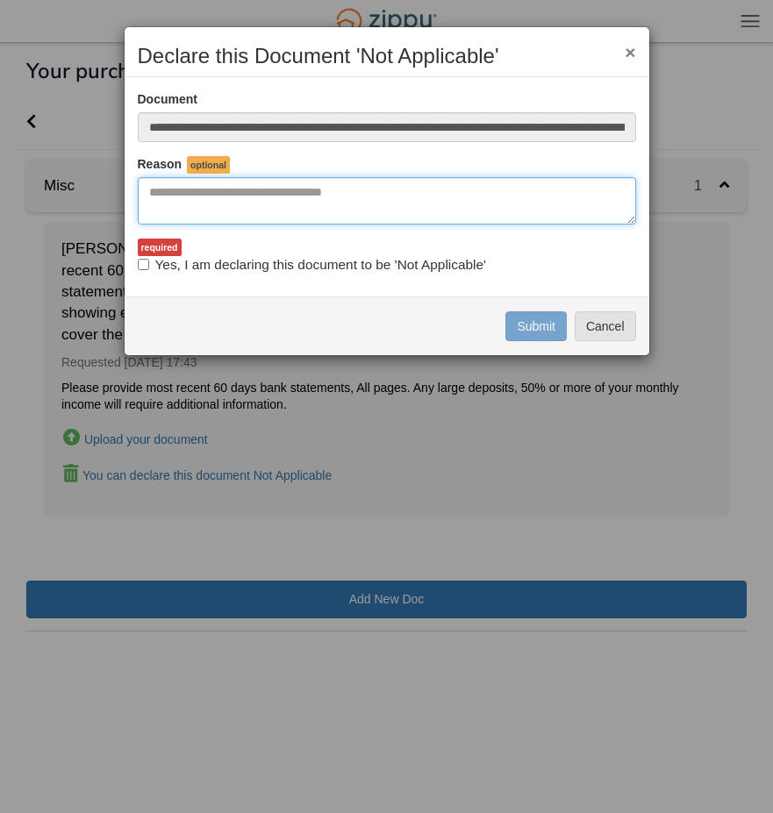
click at [195, 198] on textarea "Reasons Why" at bounding box center [387, 200] width 498 height 47
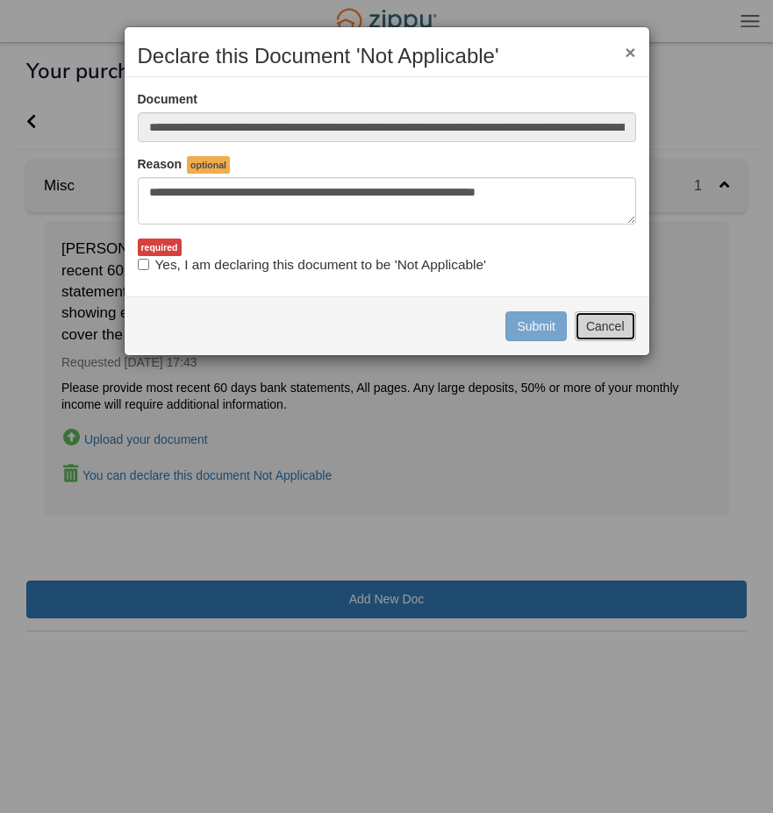
click at [603, 324] on button "Cancel" at bounding box center [605, 326] width 61 height 30
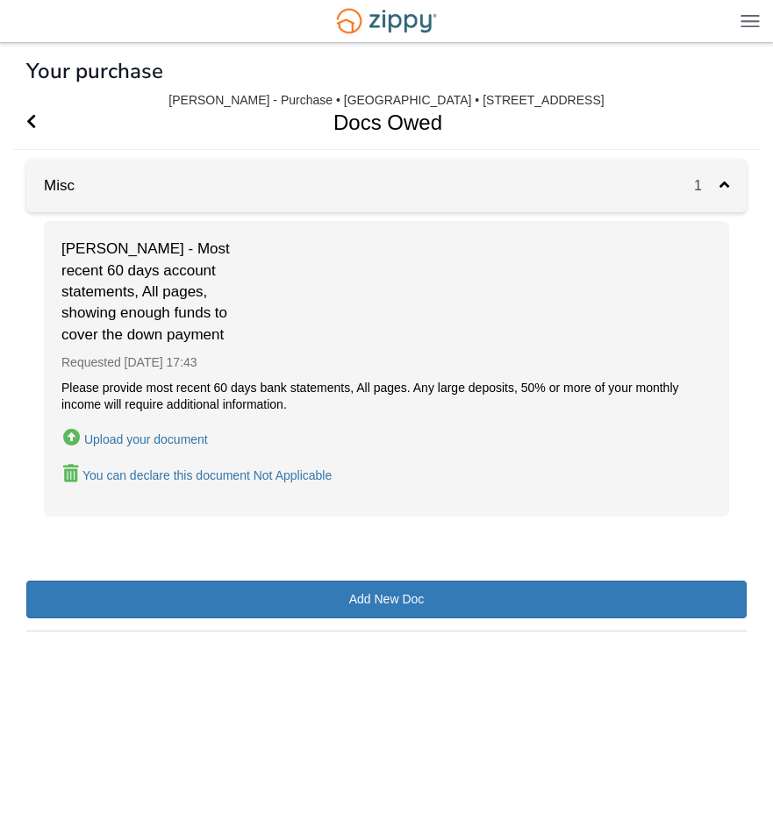
click at [294, 477] on div "You can declare this document Not Applicable" at bounding box center [206, 475] width 249 height 14
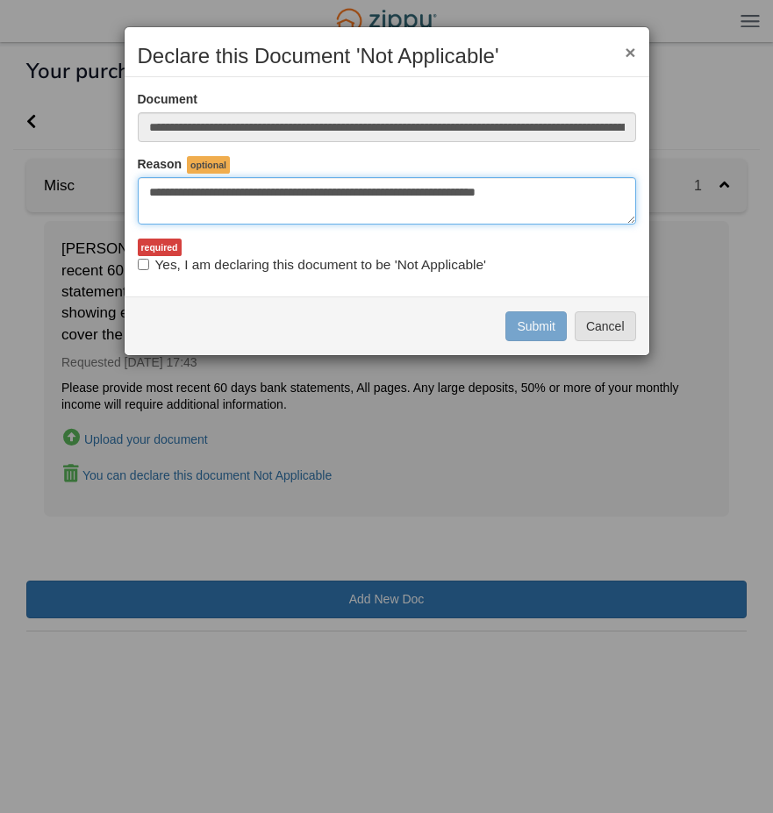
drag, startPoint x: 564, startPoint y: 192, endPoint x: 303, endPoint y: 192, distance: 261.4
click at [309, 192] on textarea "**********" at bounding box center [387, 200] width 498 height 47
click at [292, 191] on textarea "**********" at bounding box center [387, 200] width 498 height 47
drag, startPoint x: 225, startPoint y: 189, endPoint x: 145, endPoint y: 190, distance: 79.8
click at [145, 190] on textarea "**********" at bounding box center [387, 200] width 498 height 47
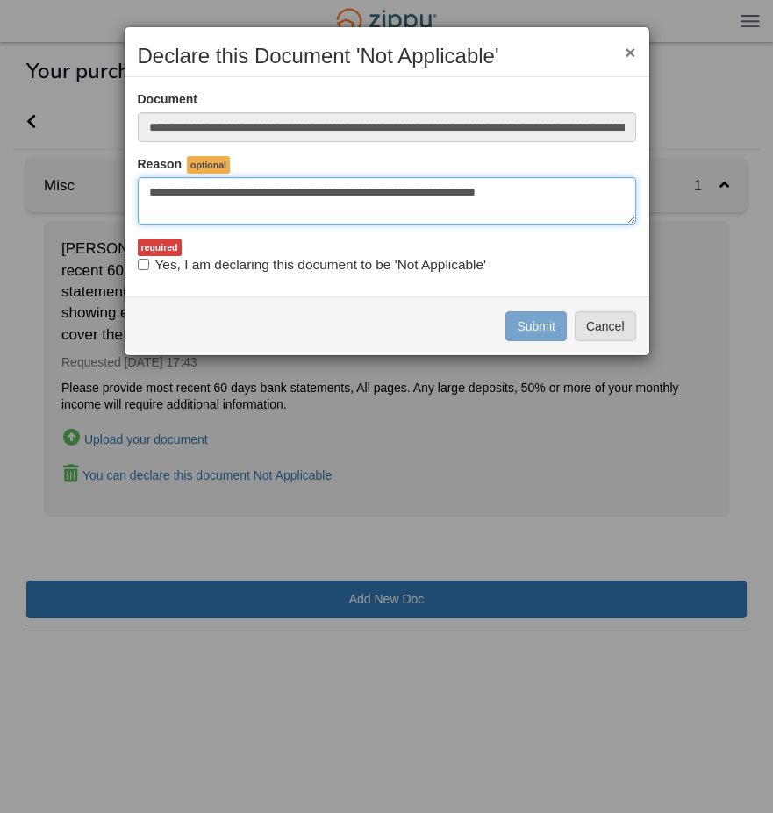
drag, startPoint x: 561, startPoint y: 190, endPoint x: 147, endPoint y: 182, distance: 414.1
click at [147, 182] on textarea "**********" at bounding box center [387, 200] width 498 height 47
type textarea "**********"
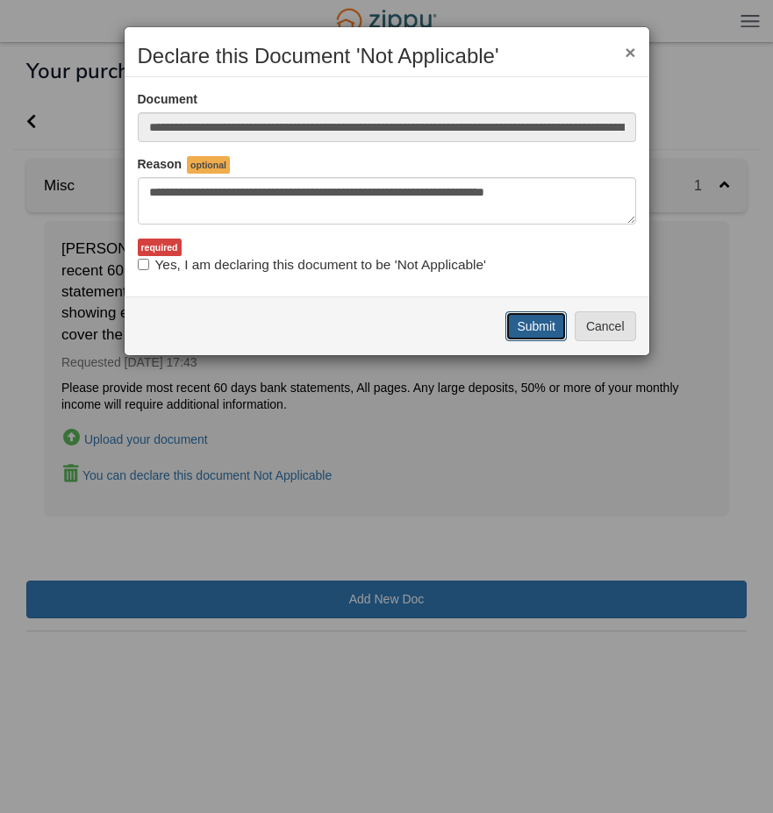
click at [545, 323] on button "Submit" at bounding box center [535, 326] width 61 height 30
